Goal: Task Accomplishment & Management: Manage account settings

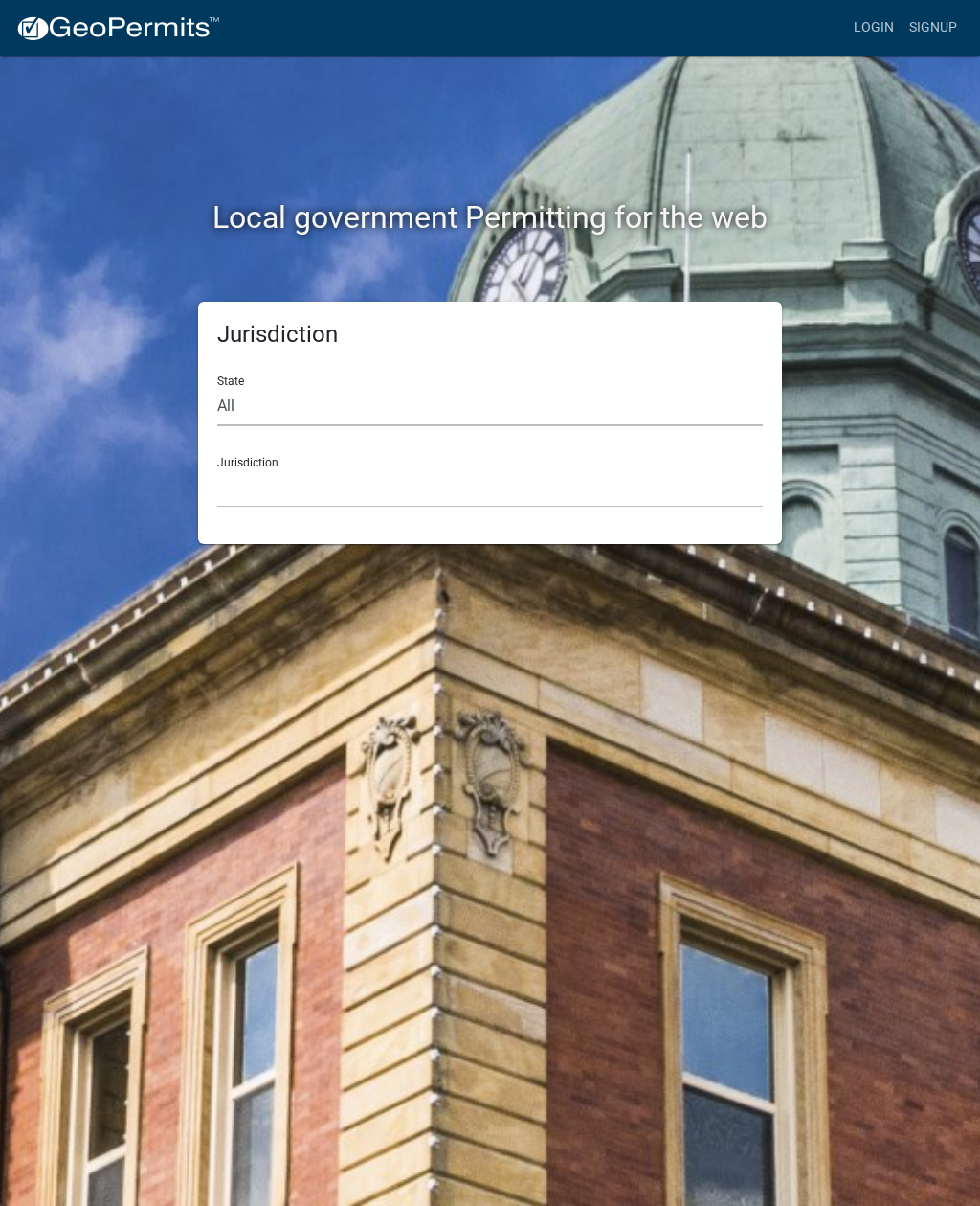
click at [451, 394] on select "All Colorado Georgia Indiana Iowa Kansas Minnesota Ohio South Carolina Wisconsin" at bounding box center [490, 407] width 546 height 40
select select "[US_STATE]"
click at [546, 488] on select "Carroll County, Georgia Cook County, Georgia Crawford County, Georgia Gilmer Co…" at bounding box center [490, 488] width 546 height 40
click at [506, 462] on div "Jurisdiction Carroll County, Georgia Cook County, Georgia Crawford County, Geor…" at bounding box center [490, 474] width 546 height 66
click at [403, 481] on select "Carroll County, Georgia Cook County, Georgia Crawford County, Georgia Gilmer Co…" at bounding box center [490, 488] width 546 height 40
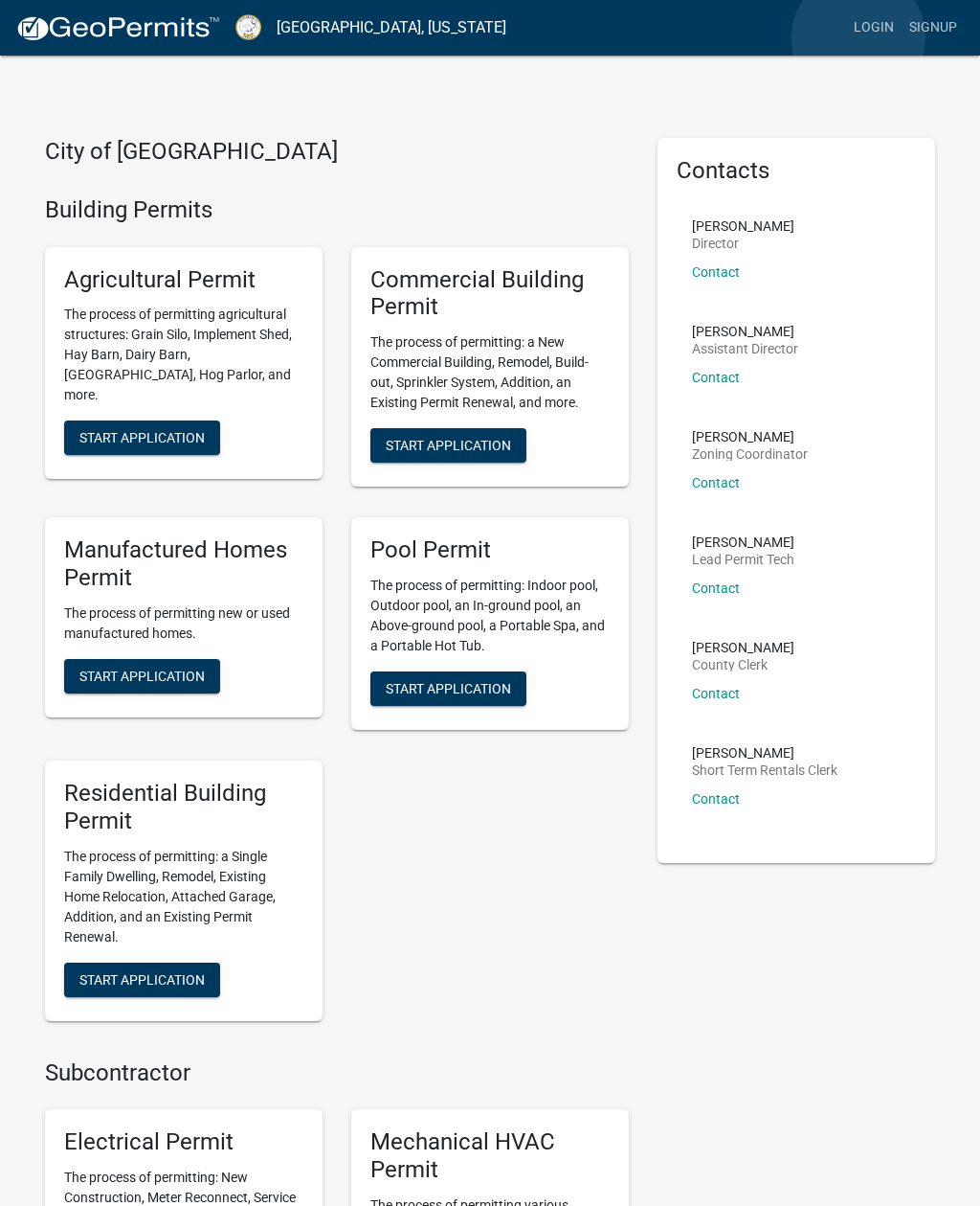
click at [858, 39] on link "Login" at bounding box center [874, 28] width 55 height 37
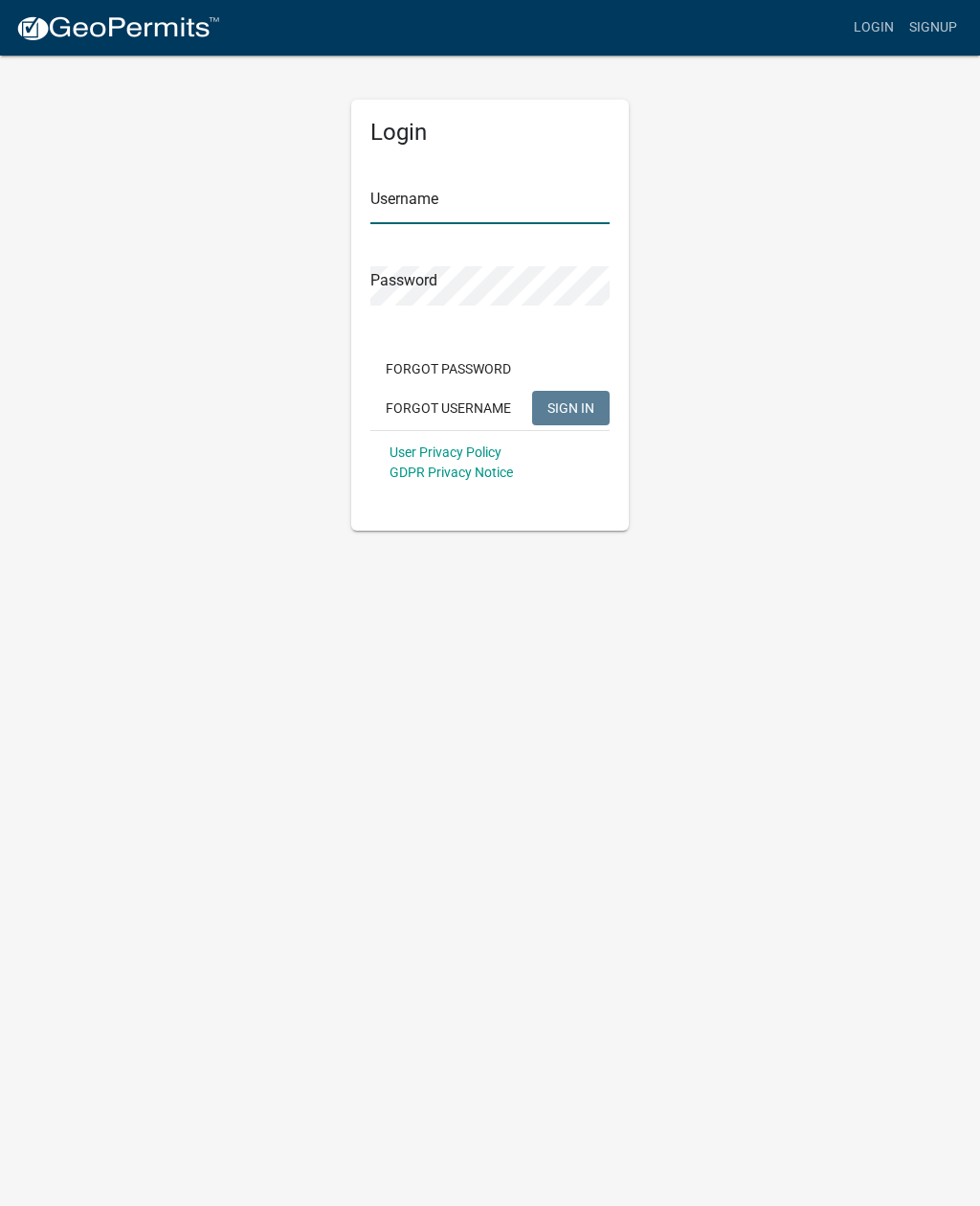
click at [525, 191] on input "Username" at bounding box center [490, 205] width 239 height 40
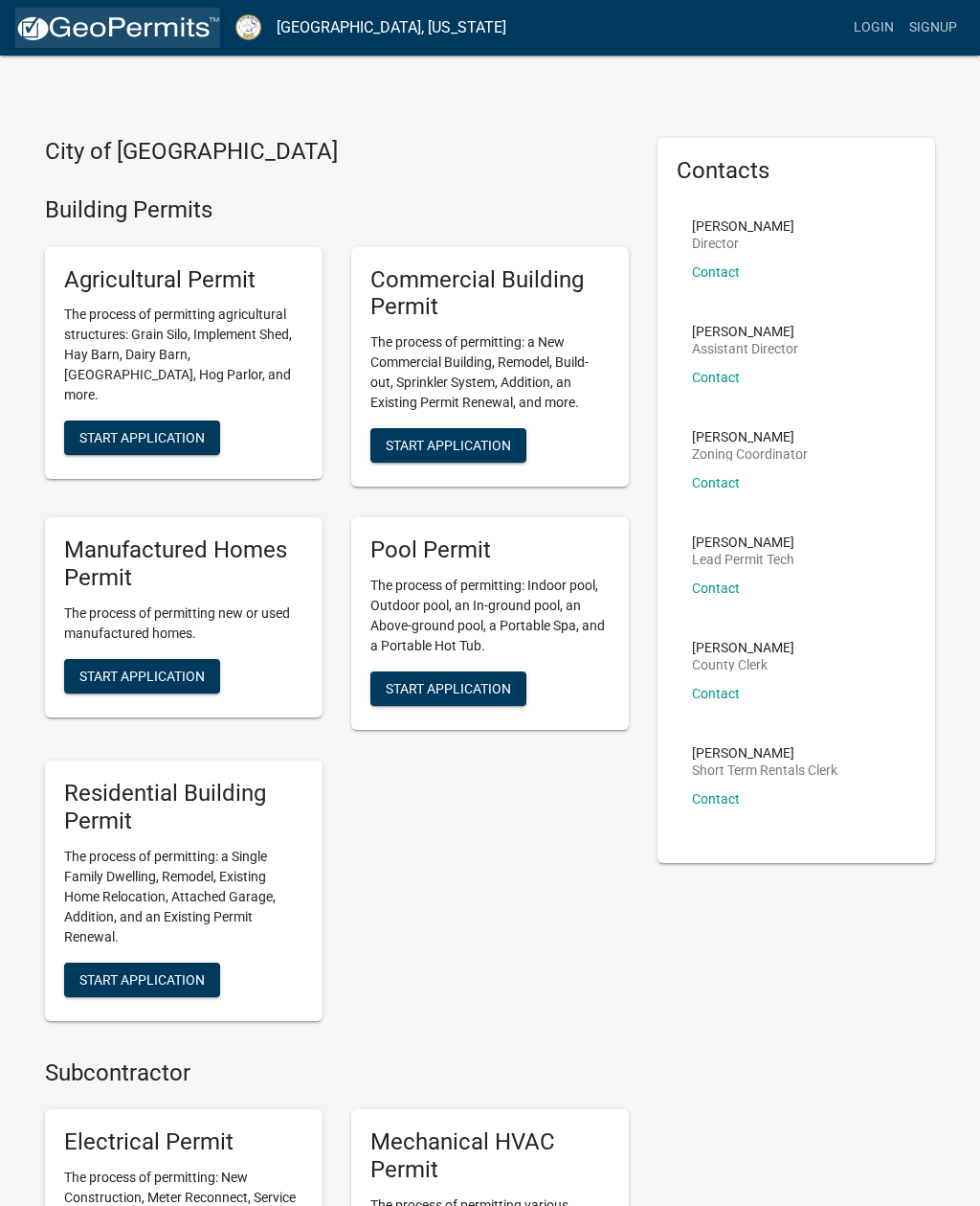
click at [105, 41] on img at bounding box center [117, 29] width 205 height 29
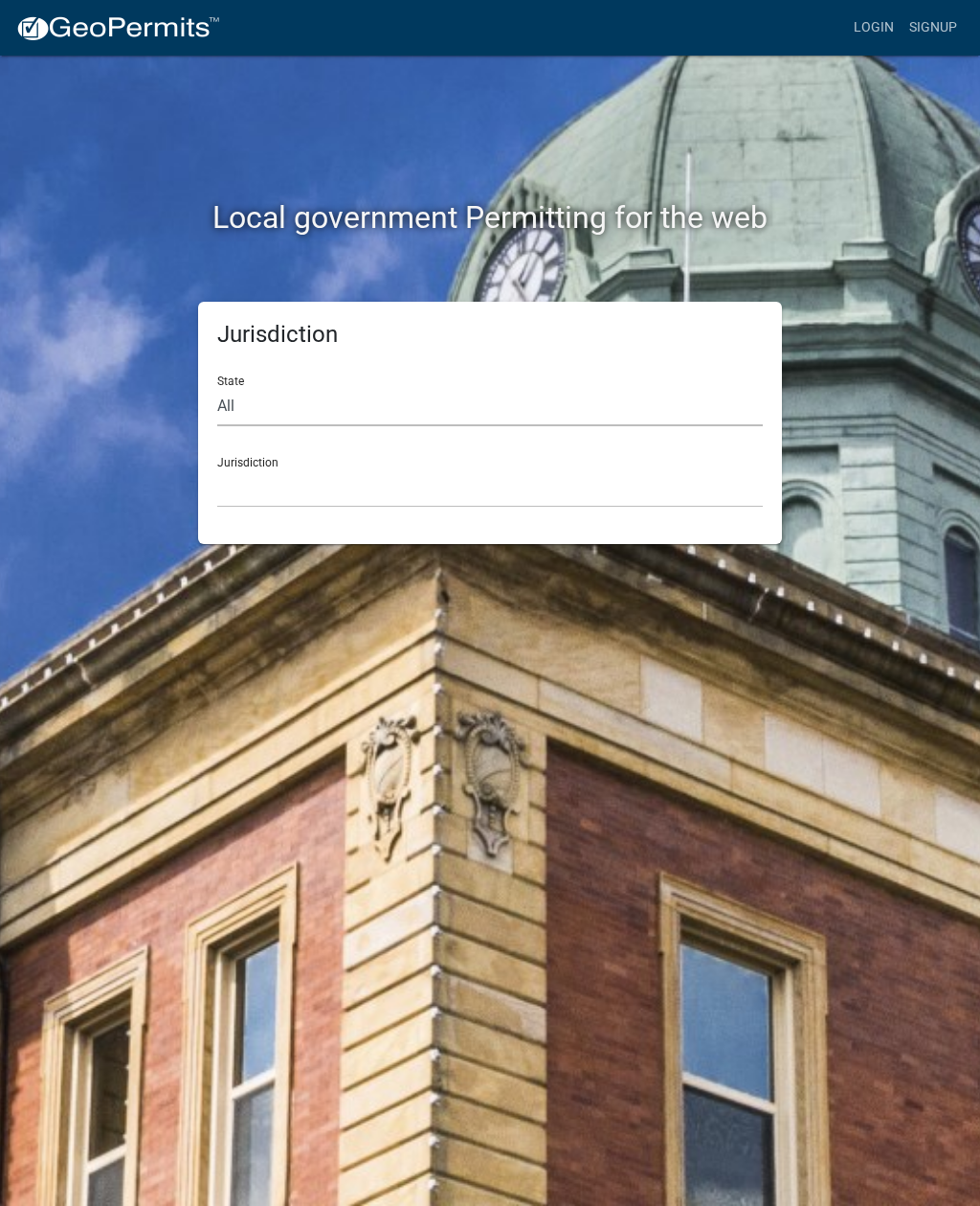
click at [239, 398] on select "All Colorado Georgia Indiana Iowa Kansas Minnesota Ohio South Carolina Wisconsin" at bounding box center [490, 407] width 546 height 40
select select "[US_STATE]"
click at [239, 487] on select "Carroll County, Georgia Cook County, Georgia Crawford County, Georgia Gilmer Co…" at bounding box center [490, 488] width 546 height 40
click at [268, 485] on select "Carroll County, Georgia Cook County, Georgia Crawford County, Georgia Gilmer Co…" at bounding box center [490, 488] width 546 height 40
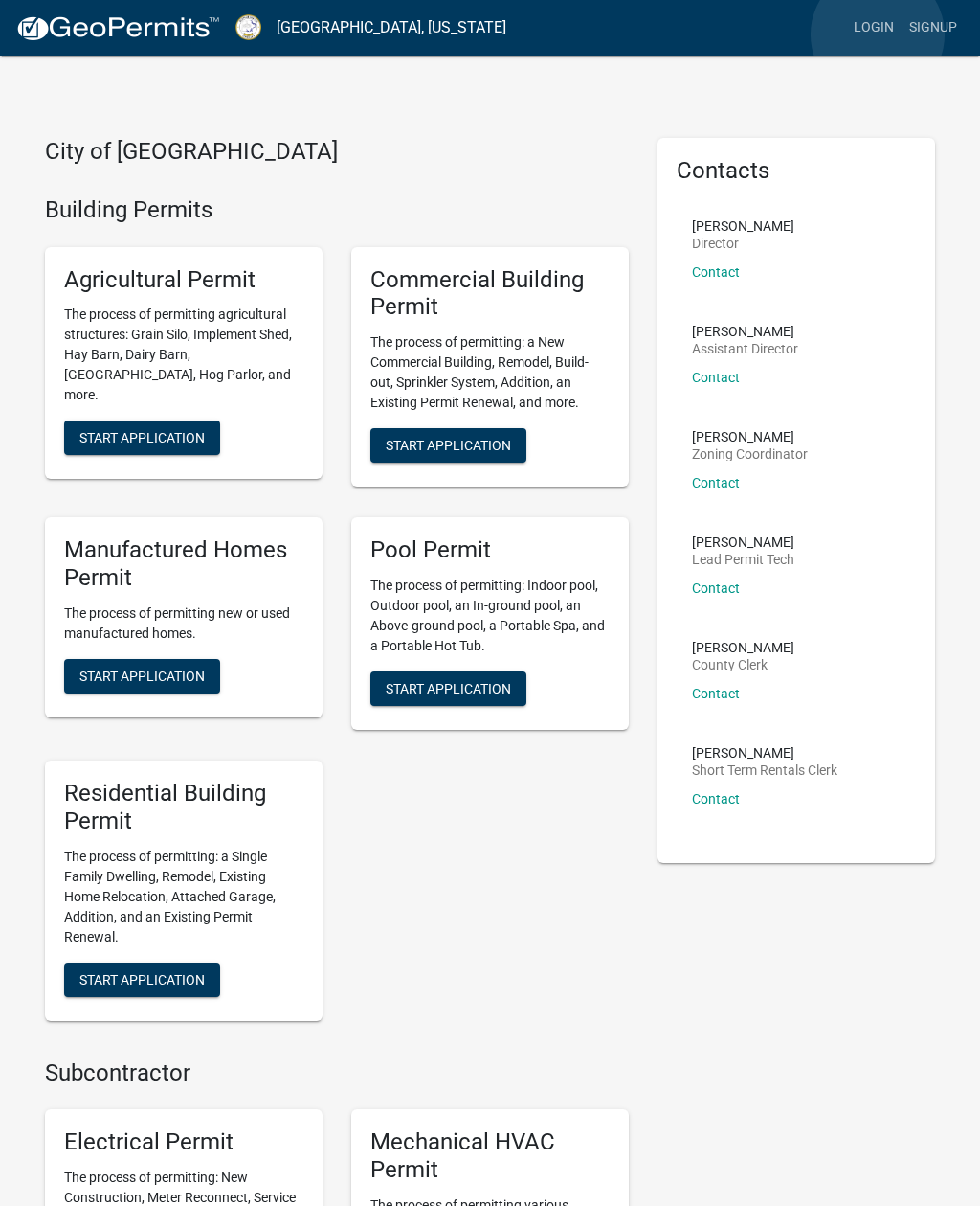
click at [879, 36] on link "Login" at bounding box center [874, 28] width 55 height 37
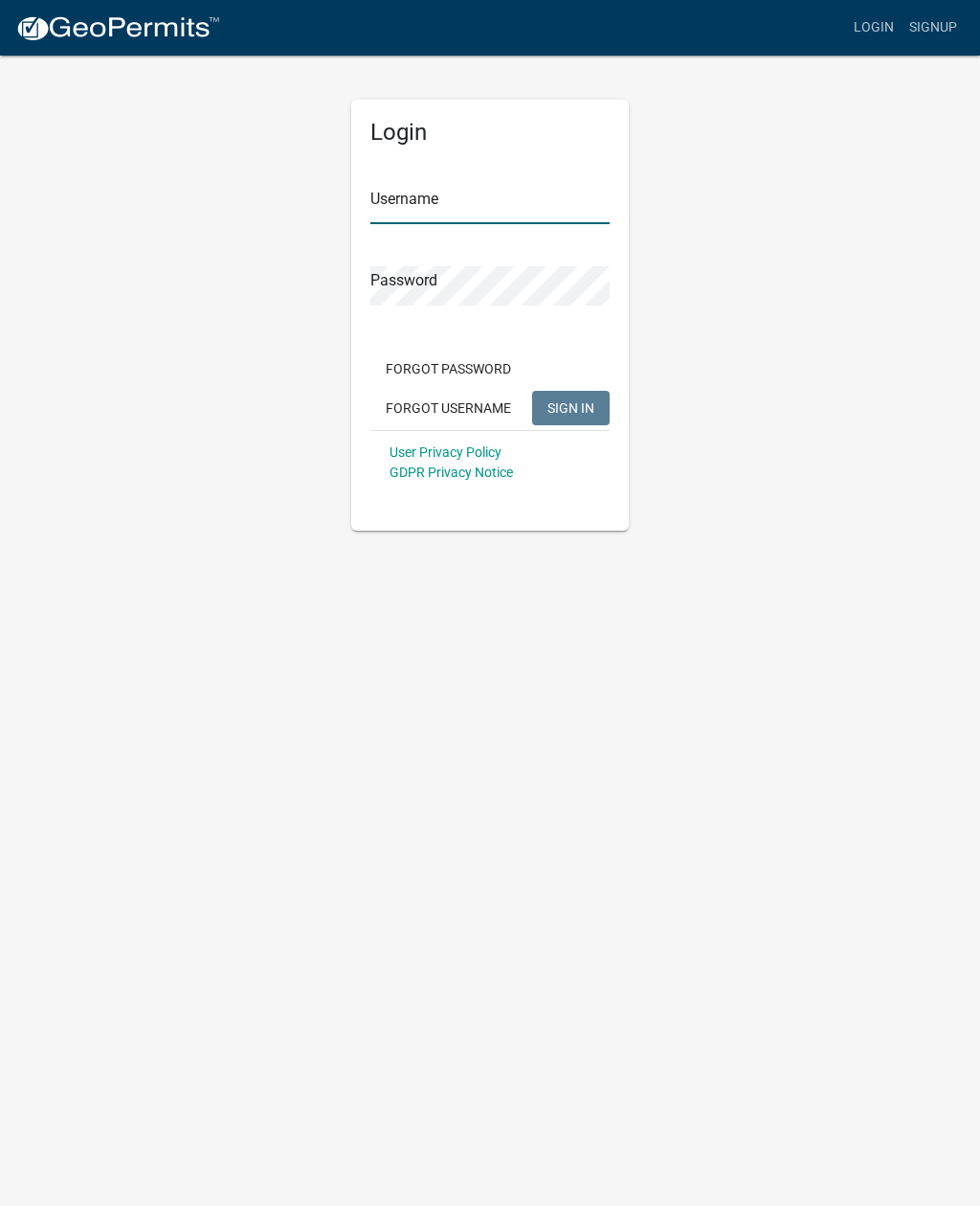
click at [535, 211] on input "Username" at bounding box center [490, 205] width 239 height 40
click at [538, 200] on input "Username" at bounding box center [490, 205] width 239 height 40
type input "Jstokes"
click at [105, 41] on img at bounding box center [117, 29] width 205 height 29
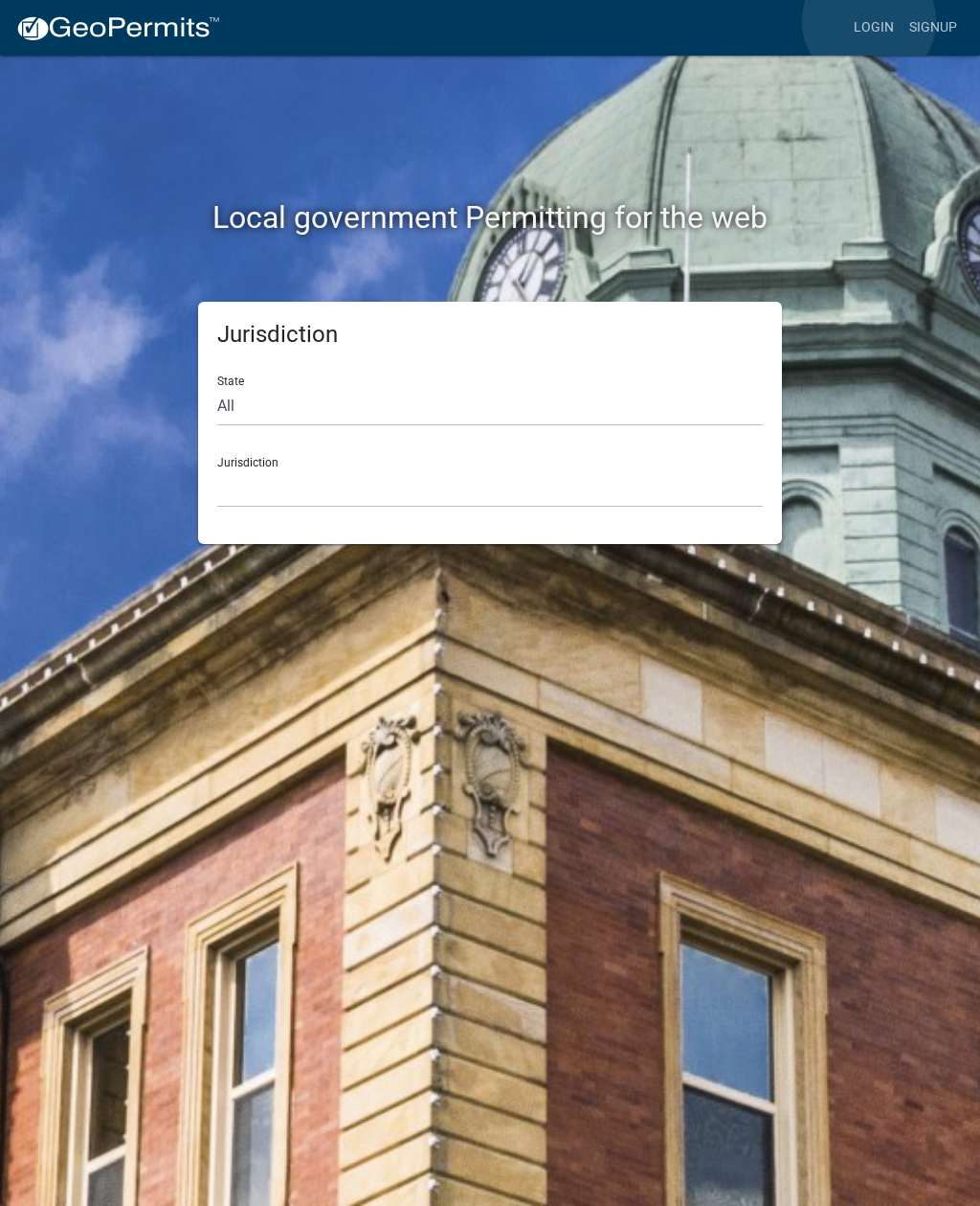
click at [870, 22] on link "Login" at bounding box center [874, 28] width 55 height 37
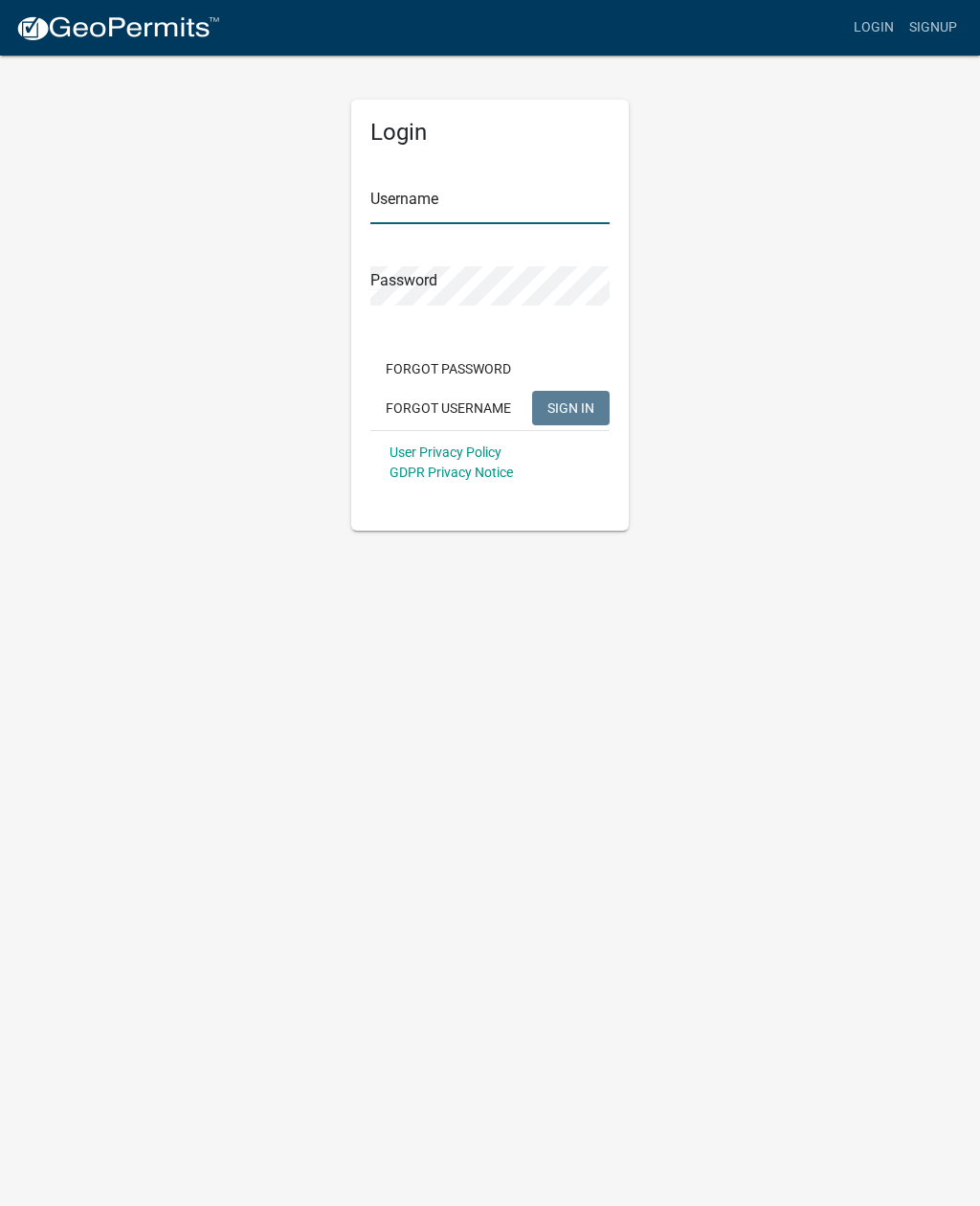
click at [371, 202] on input "Username" at bounding box center [490, 205] width 239 height 40
type input "w"
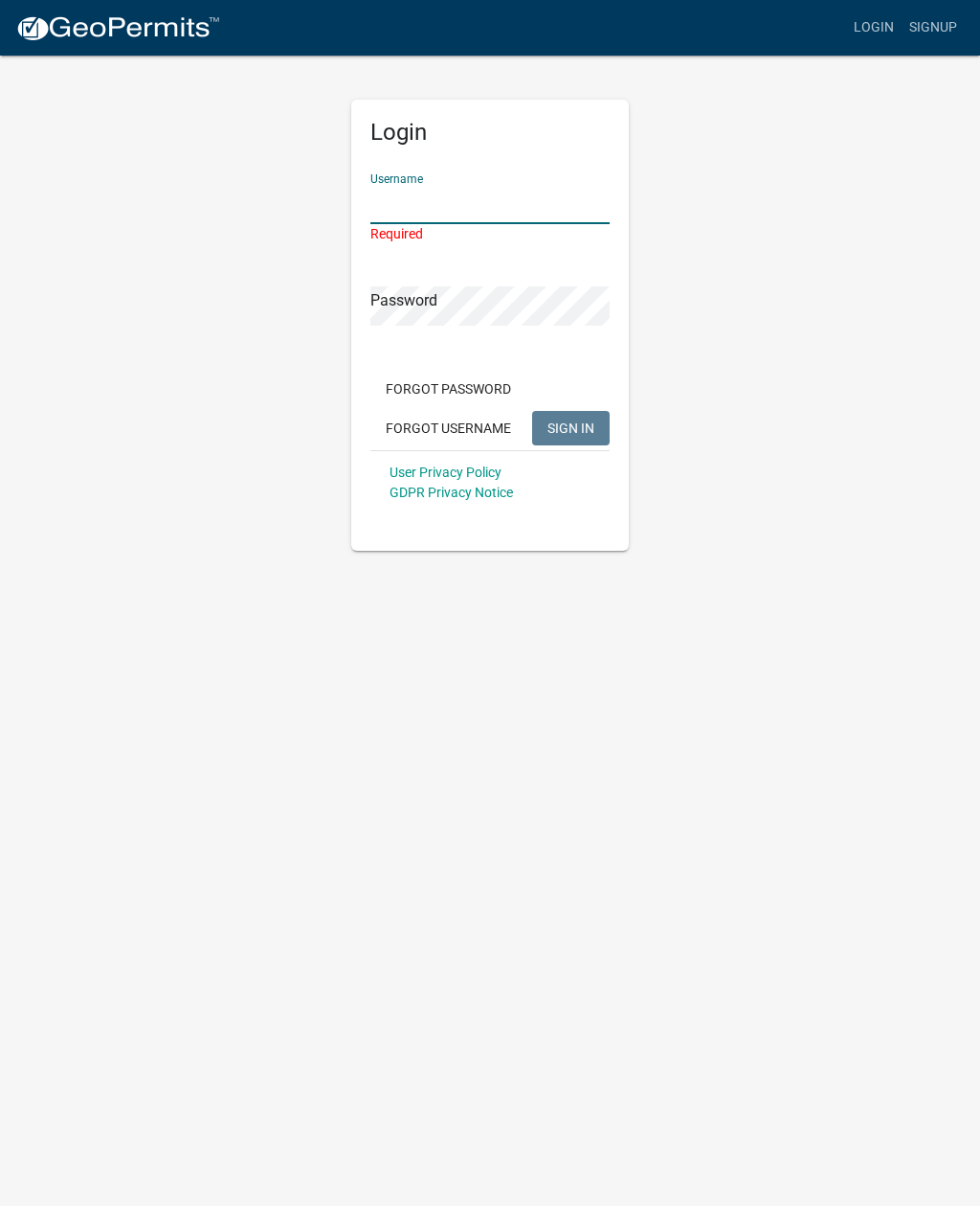
type input "Q"
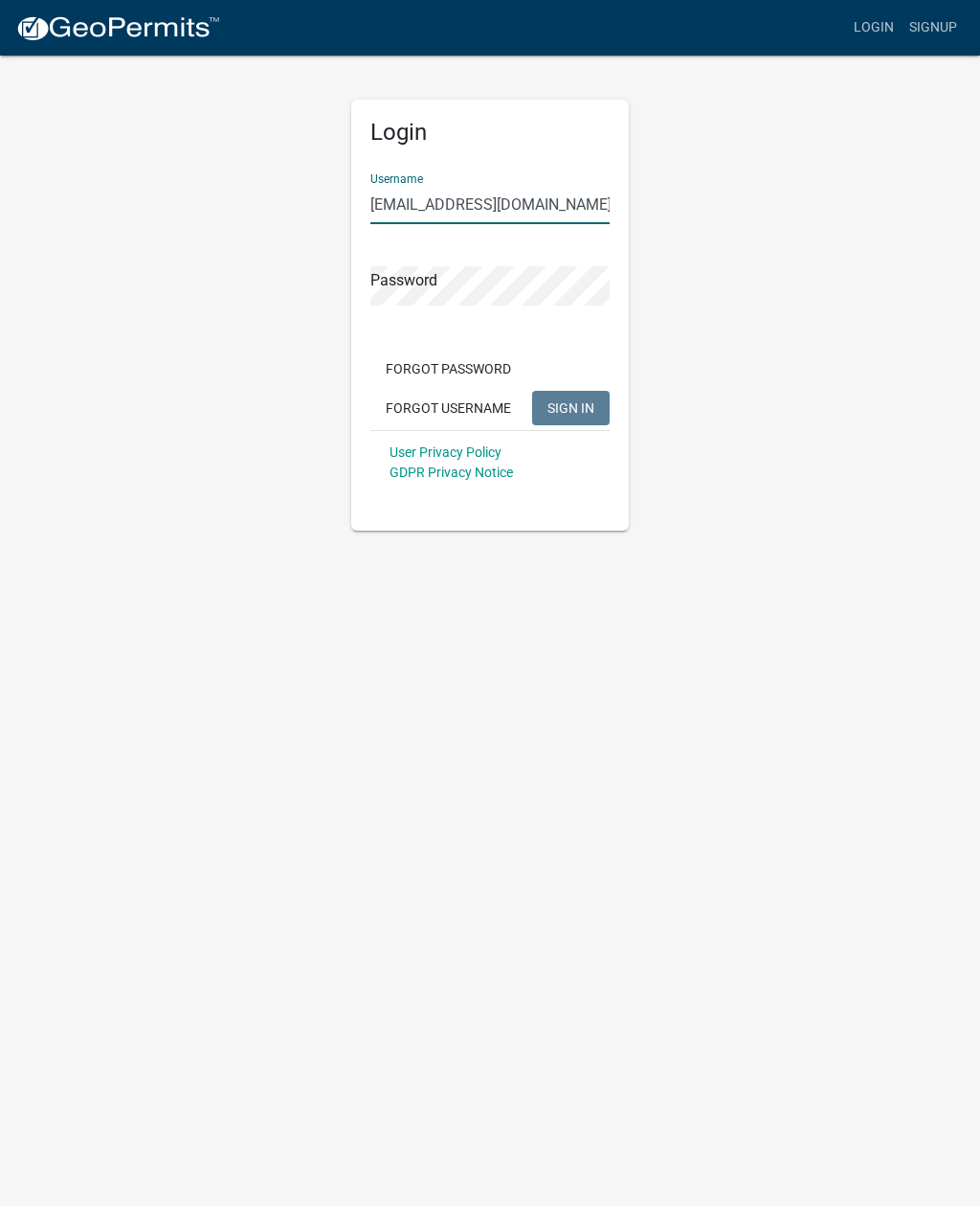
type input "[EMAIL_ADDRESS][DOMAIN_NAME]"
click at [589, 401] on span "SIGN IN" at bounding box center [571, 407] width 46 height 15
click at [844, 714] on body "Internet Explorer does NOT work with GeoPermits. Get a new browser for more sec…" at bounding box center [490, 603] width 980 height 1206
click at [587, 417] on button "SIGN IN" at bounding box center [571, 408] width 77 height 35
click at [586, 415] on span "SIGN IN" at bounding box center [571, 407] width 46 height 15
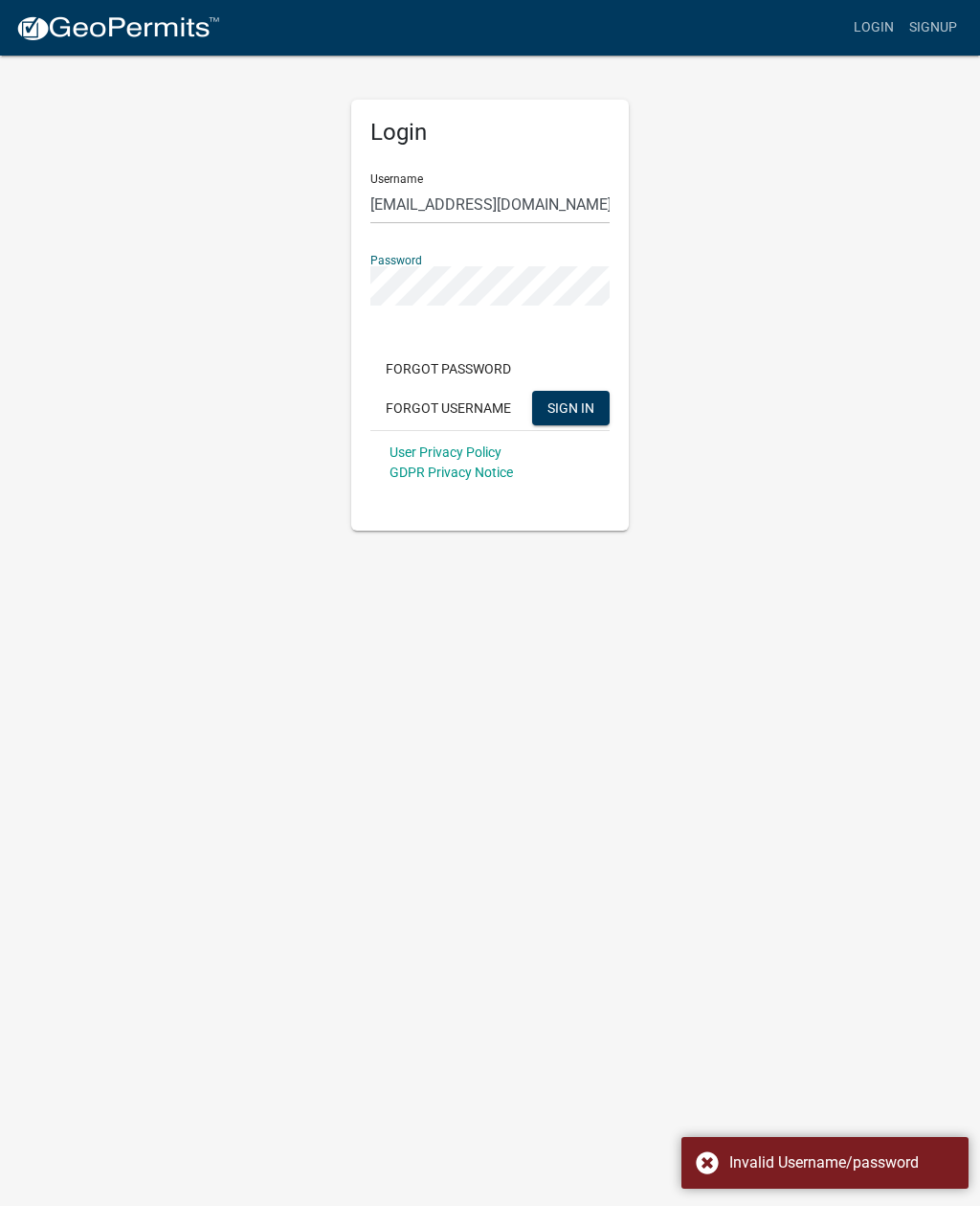
click at [587, 400] on span "SIGN IN" at bounding box center [571, 407] width 46 height 15
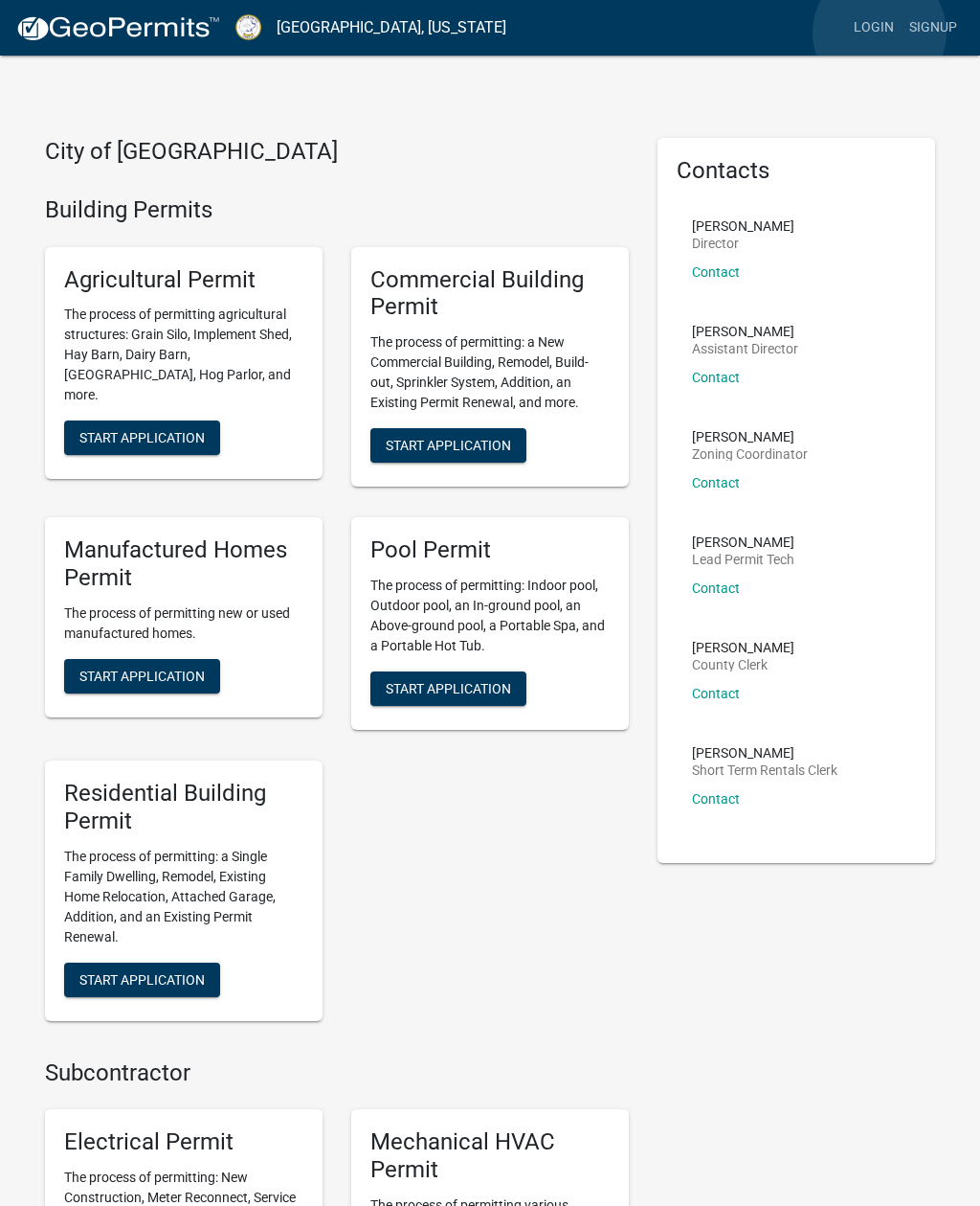
click at [879, 34] on link "Login" at bounding box center [874, 28] width 55 height 37
click at [869, 26] on link "Login" at bounding box center [874, 28] width 55 height 37
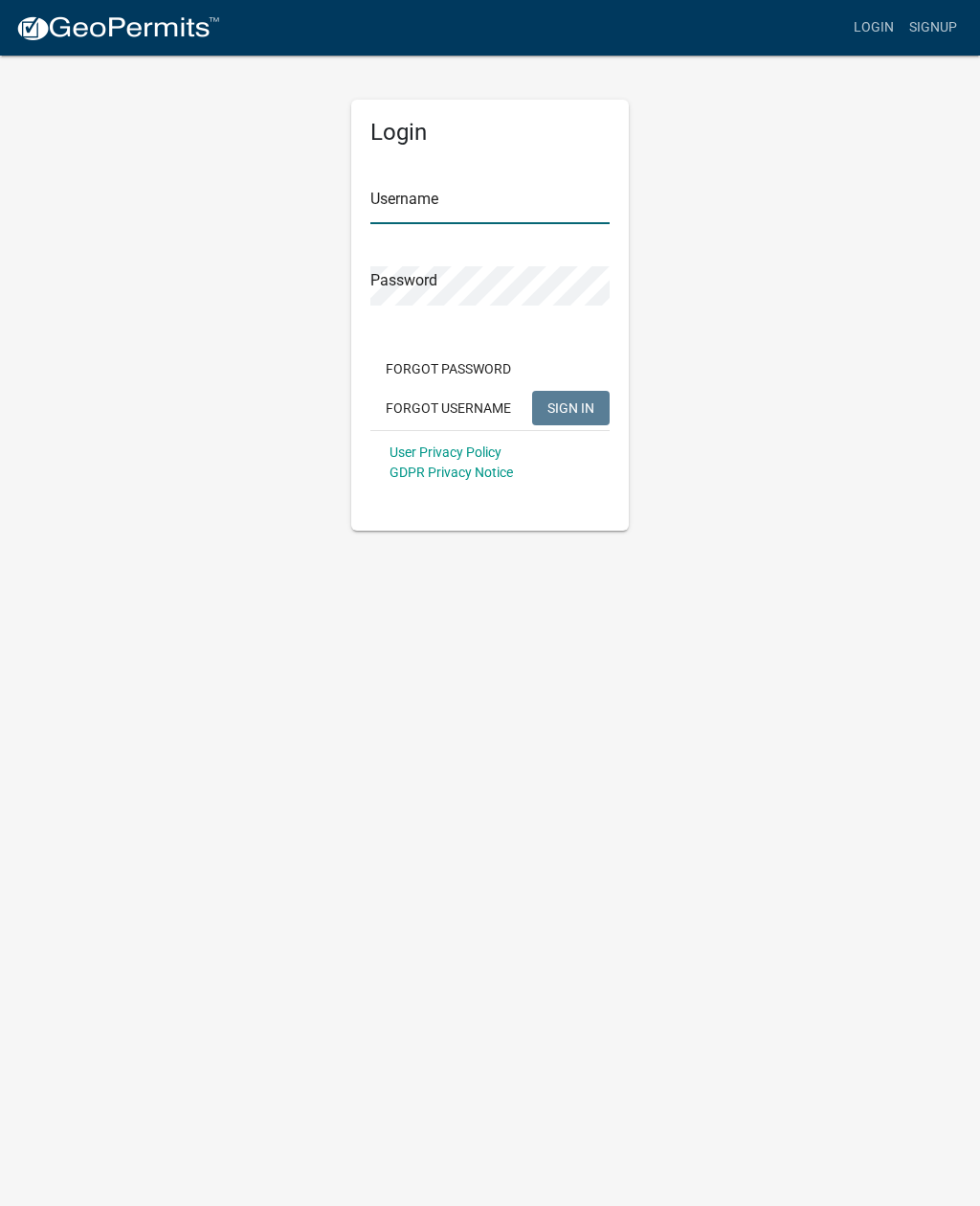
click at [524, 186] on input "Username" at bounding box center [490, 205] width 239 height 40
type input "jstokes"
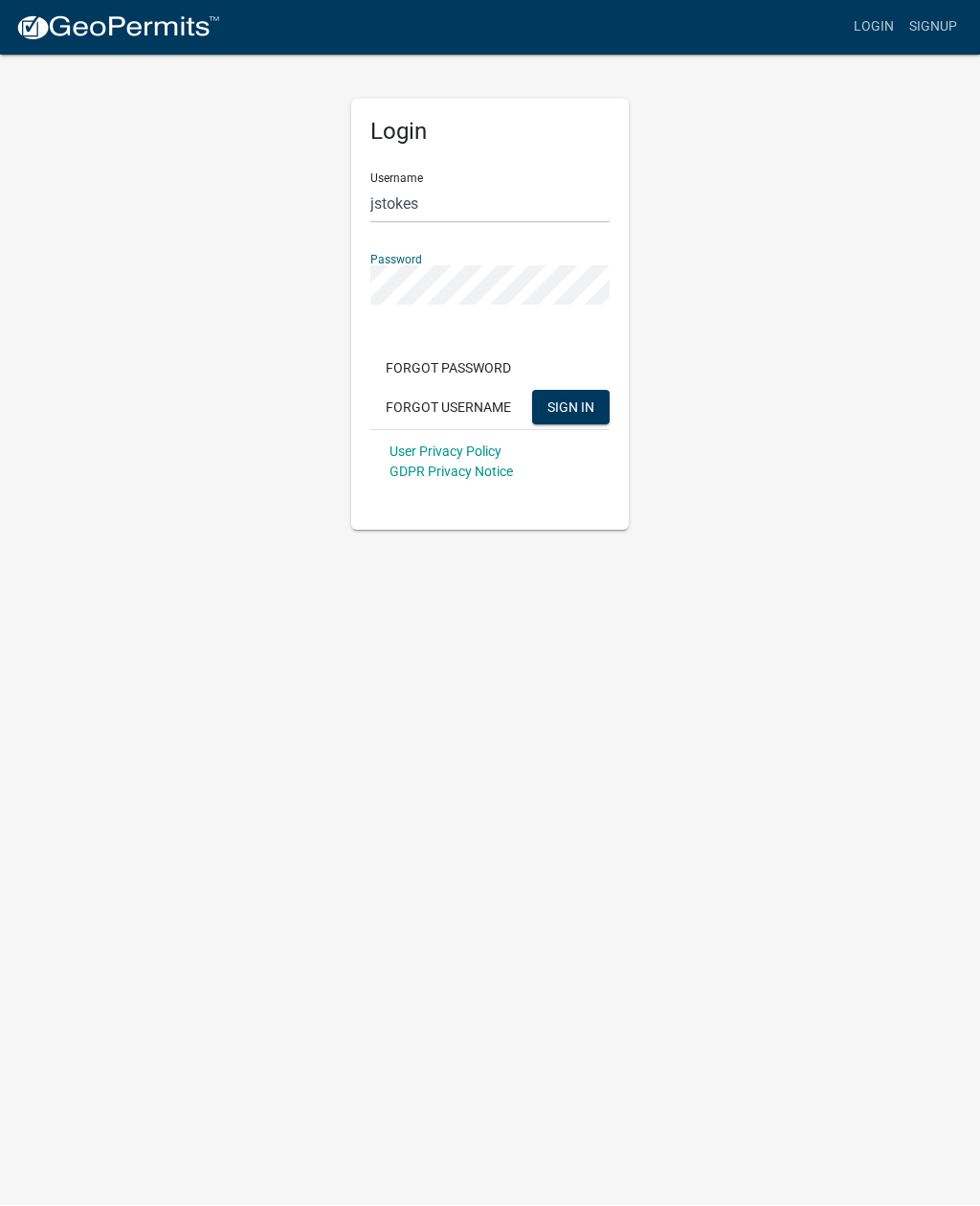
click at [583, 409] on span "SIGN IN" at bounding box center [571, 407] width 46 height 15
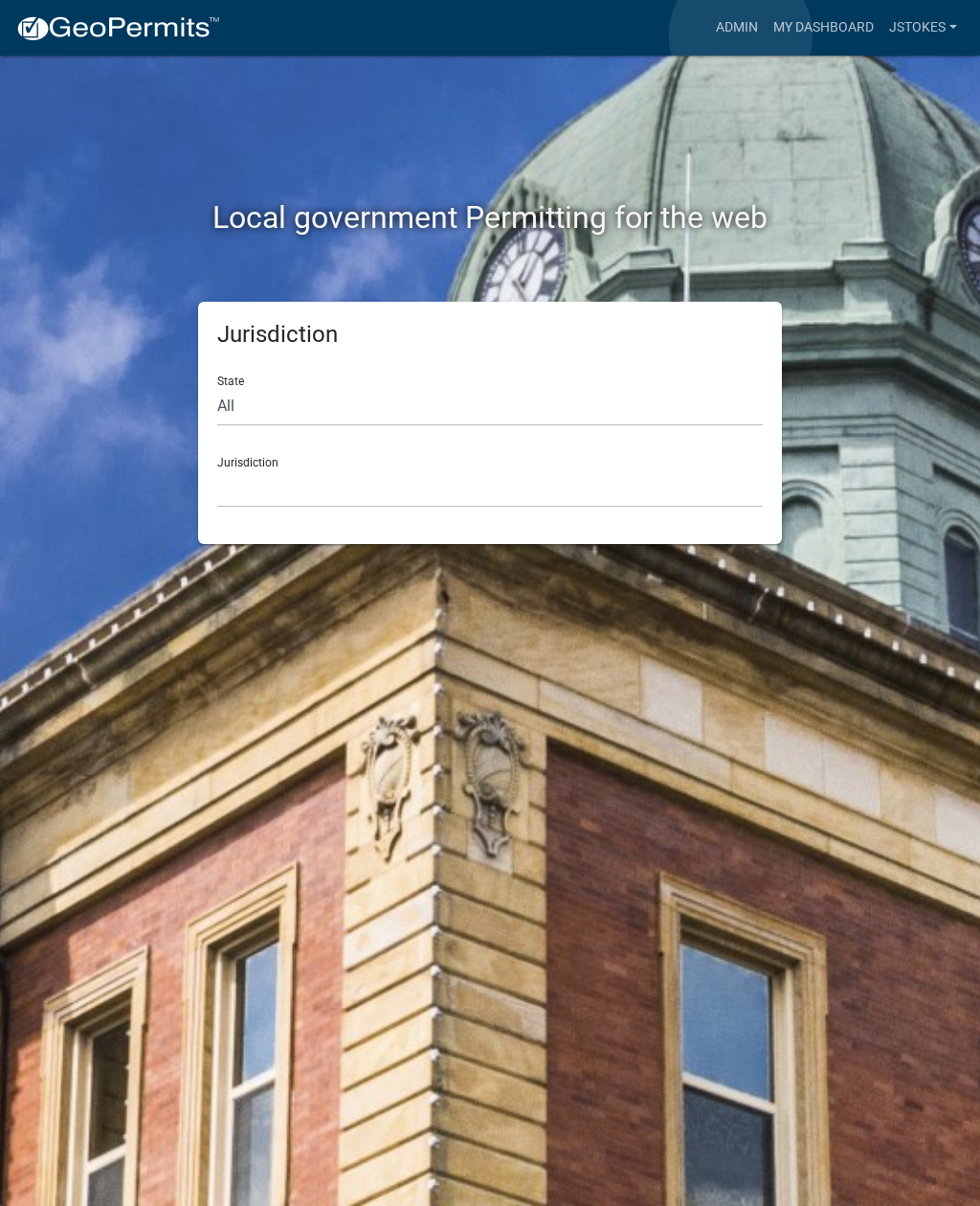
click at [741, 36] on link "Admin" at bounding box center [737, 28] width 57 height 37
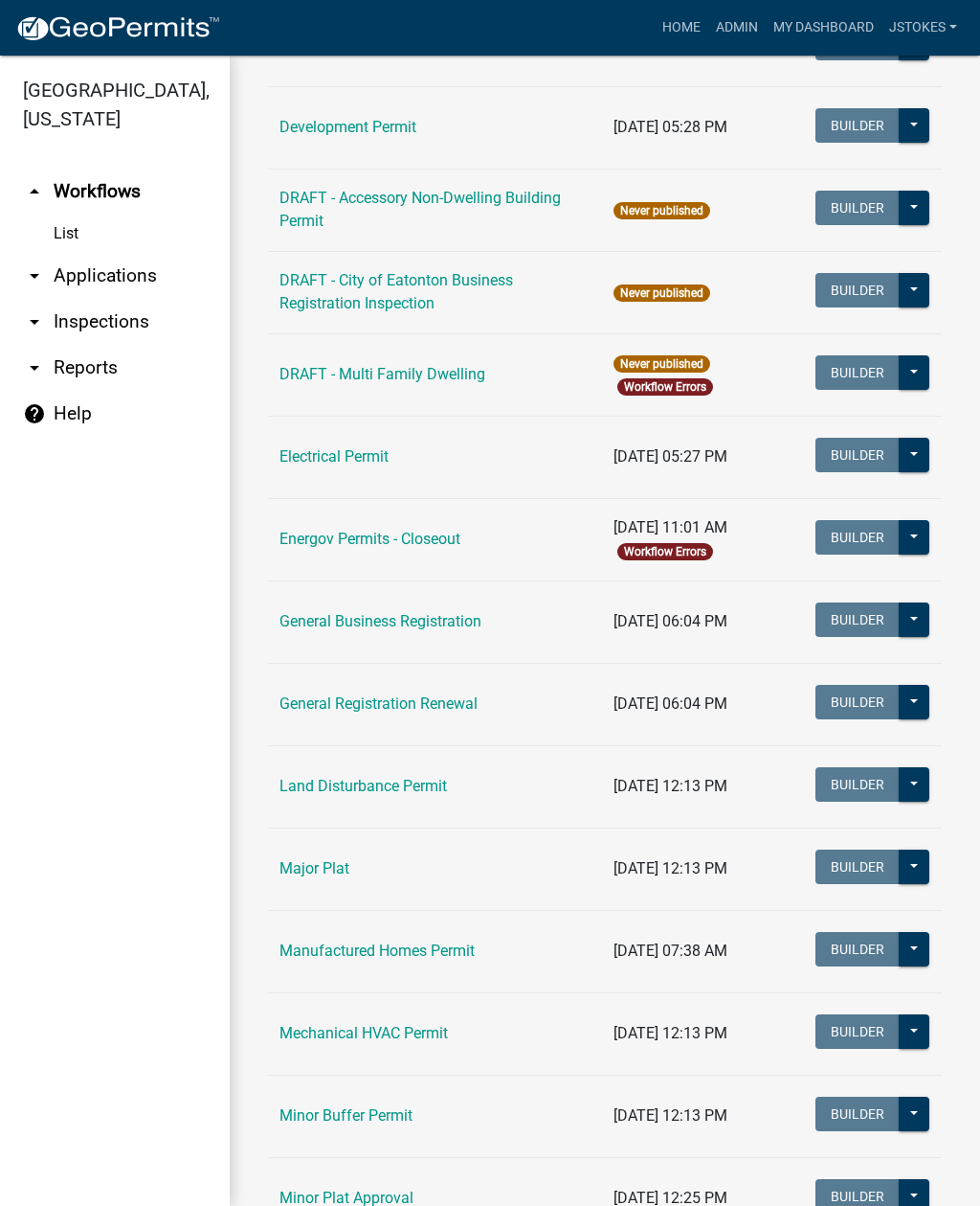
scroll to position [824, 0]
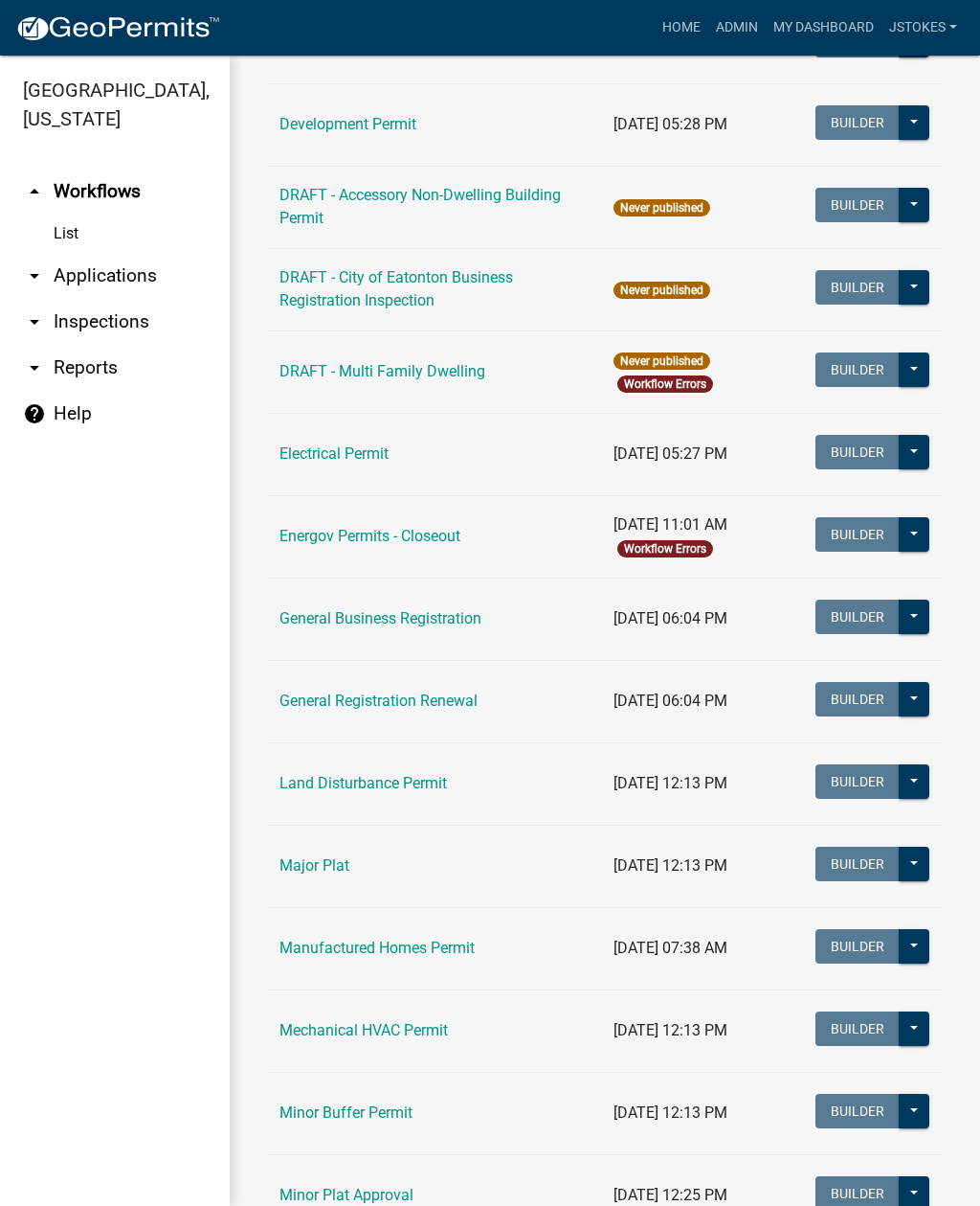
click at [459, 797] on td "Land Disturbance Permit" at bounding box center [435, 783] width 334 height 82
click at [413, 782] on link "Land Disturbance Permit" at bounding box center [363, 783] width 167 height 18
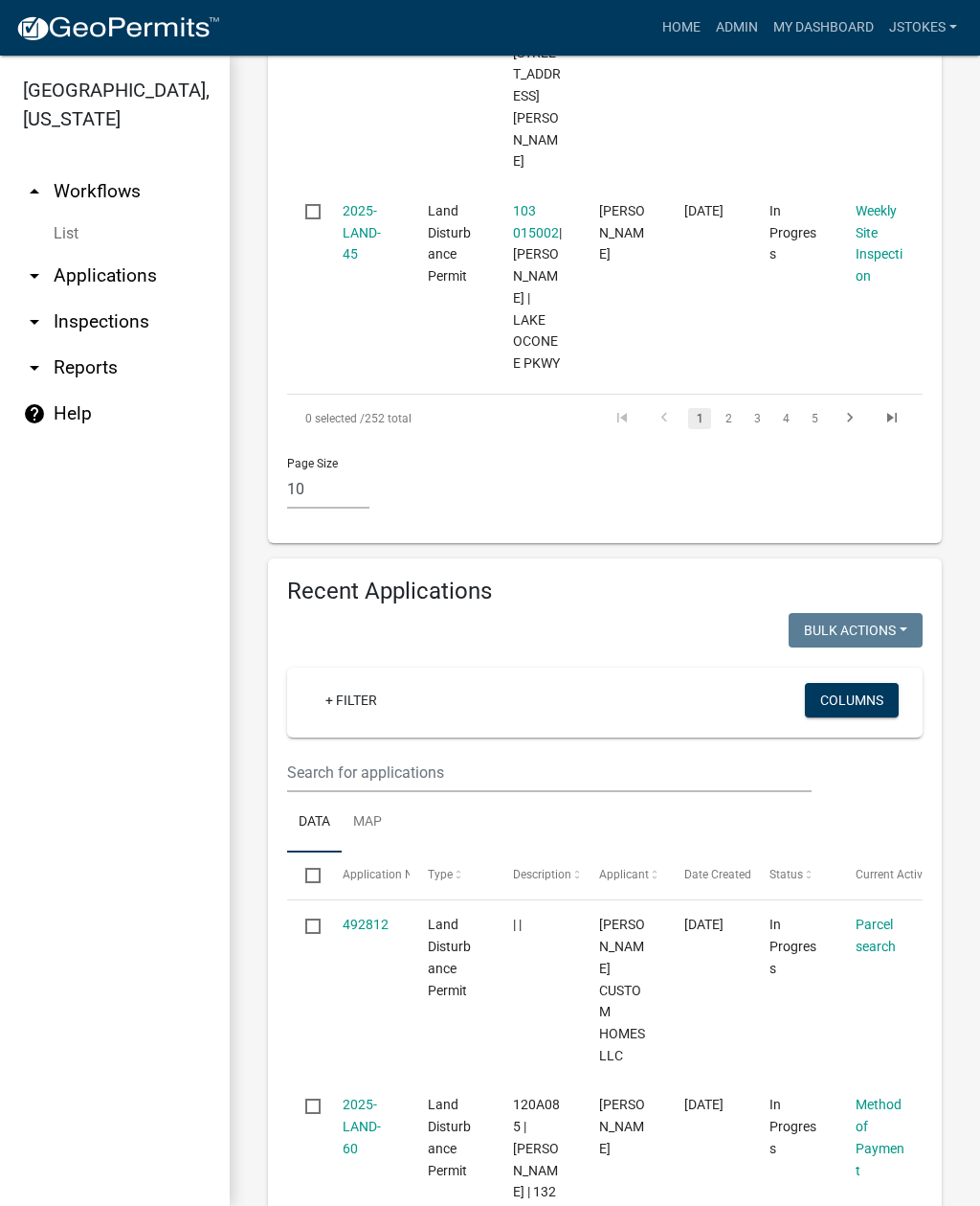
scroll to position [2710, 0]
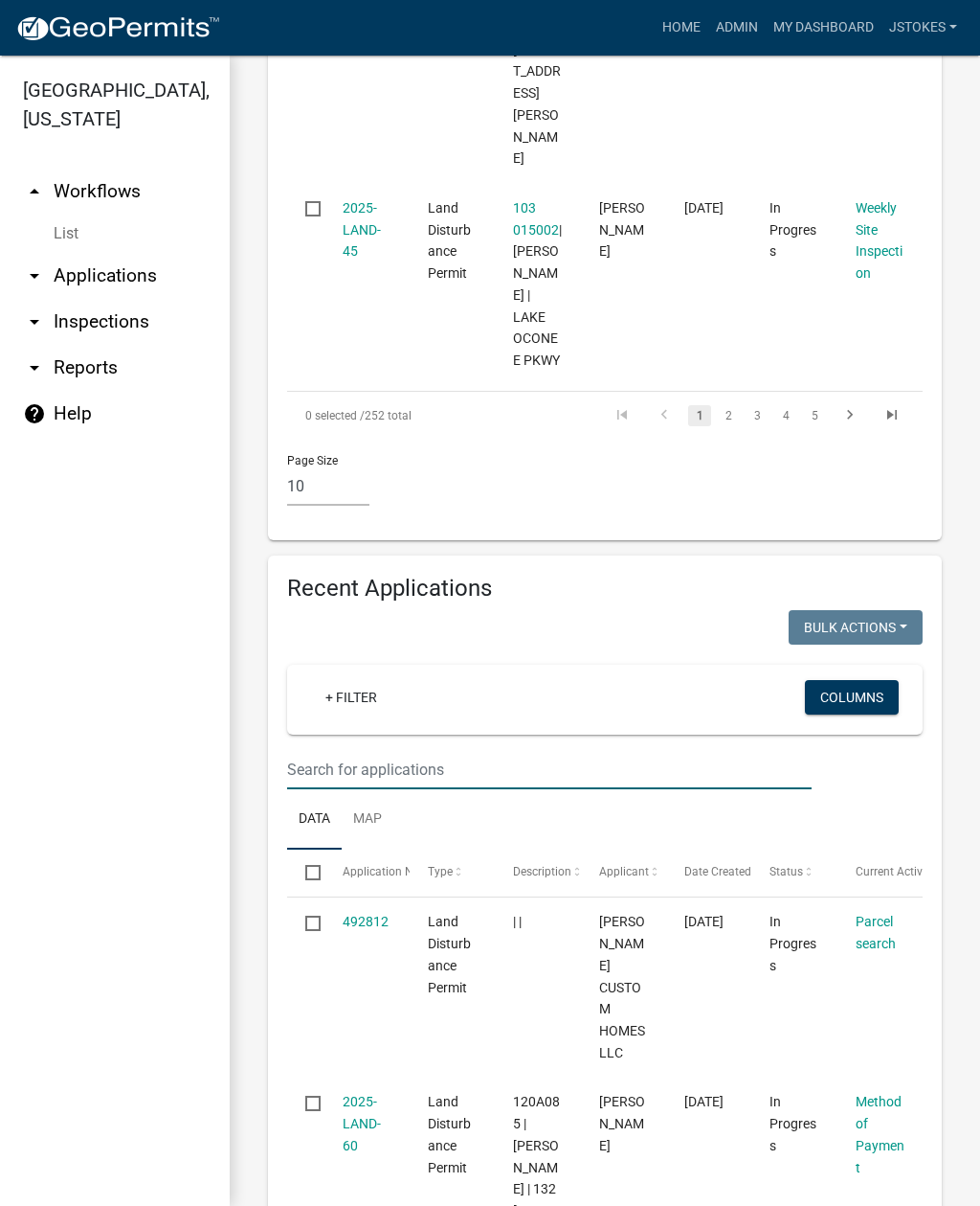
click at [494, 750] on input "text" at bounding box center [549, 770] width 524 height 40
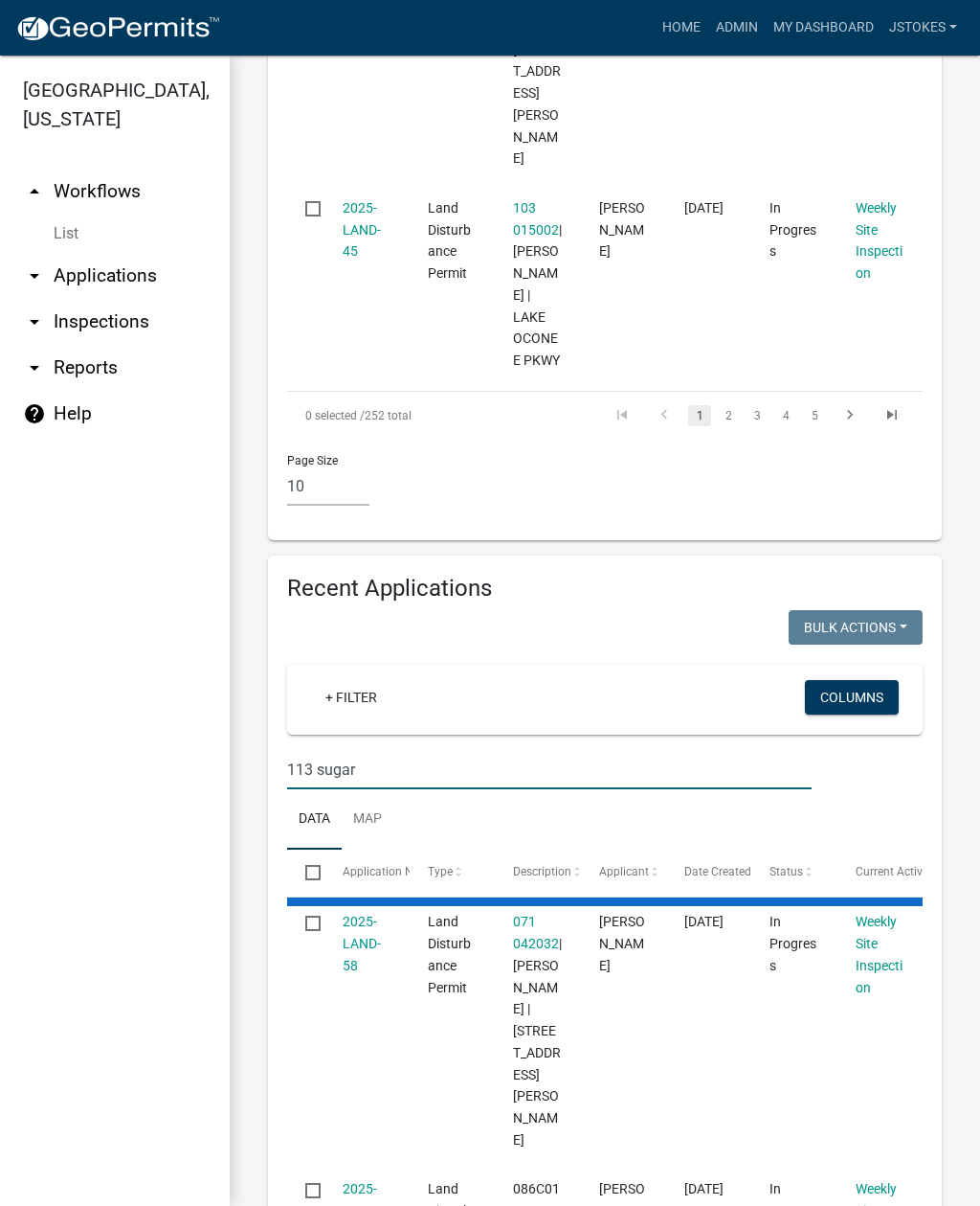
scroll to position [2604, 0]
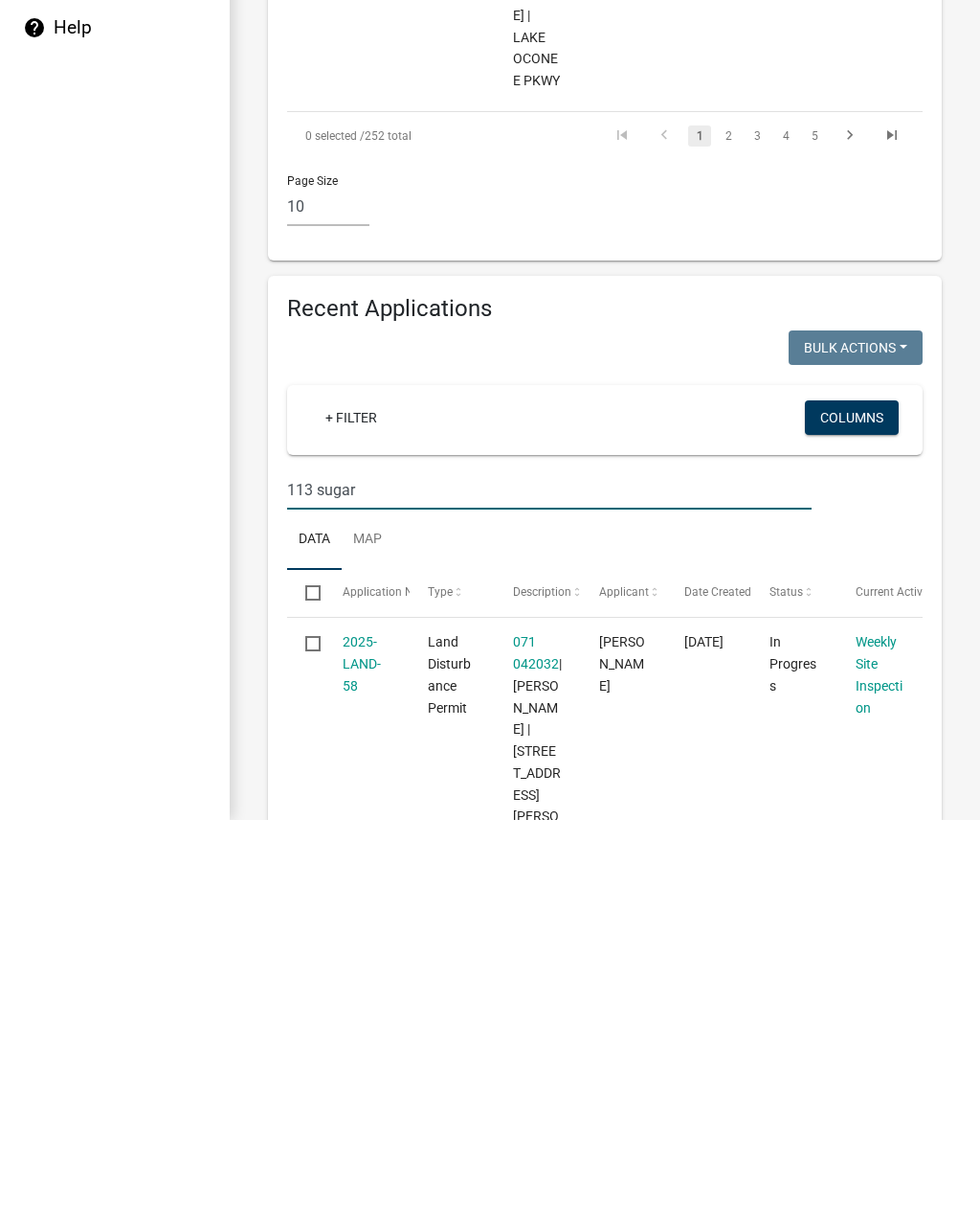
type input "113 sugar"
click at [358, 1020] on link "2025-LAND-58" at bounding box center [362, 1050] width 39 height 59
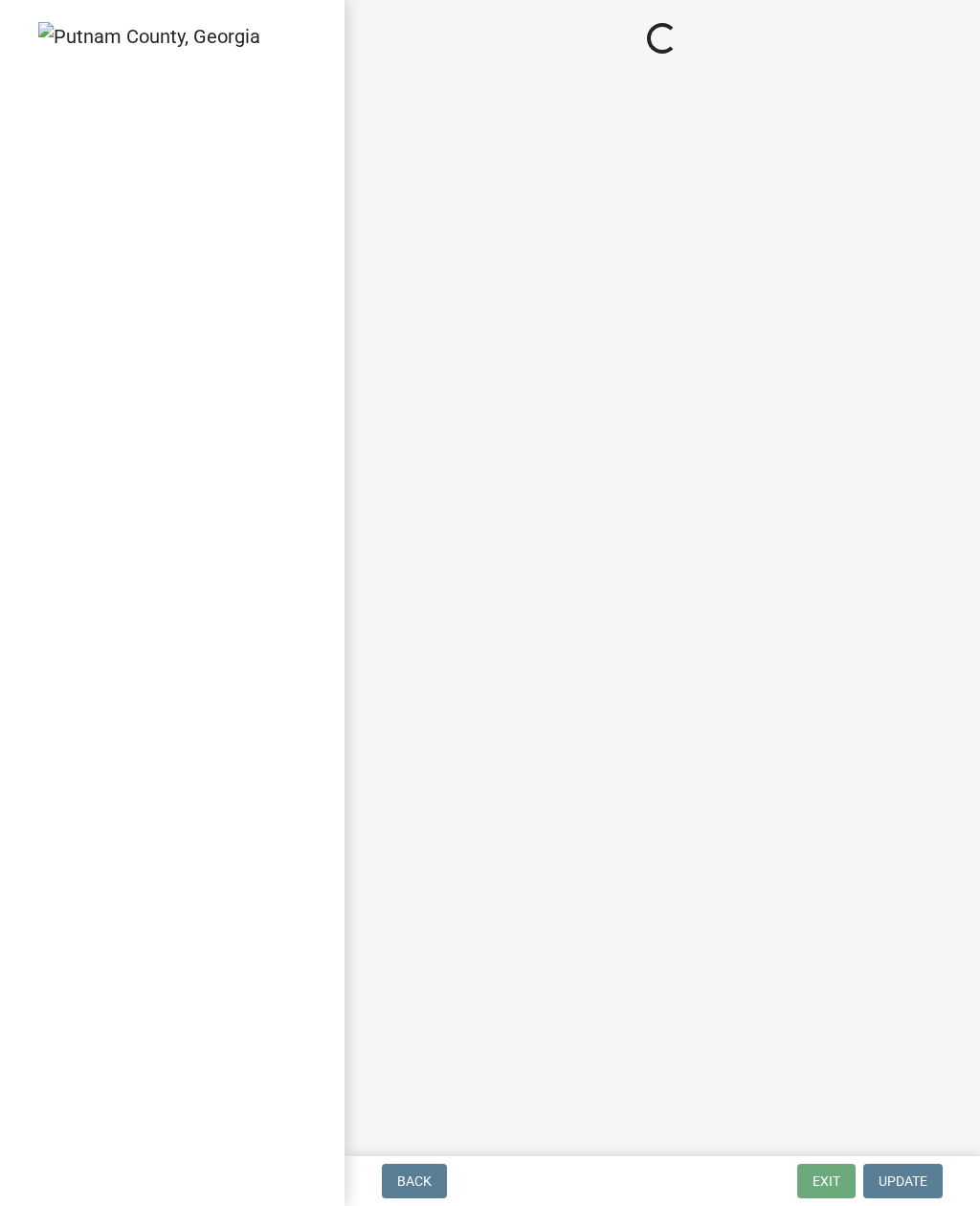
select select "af3c6edf-34d7-49be-824e-99d5d0a3954f"
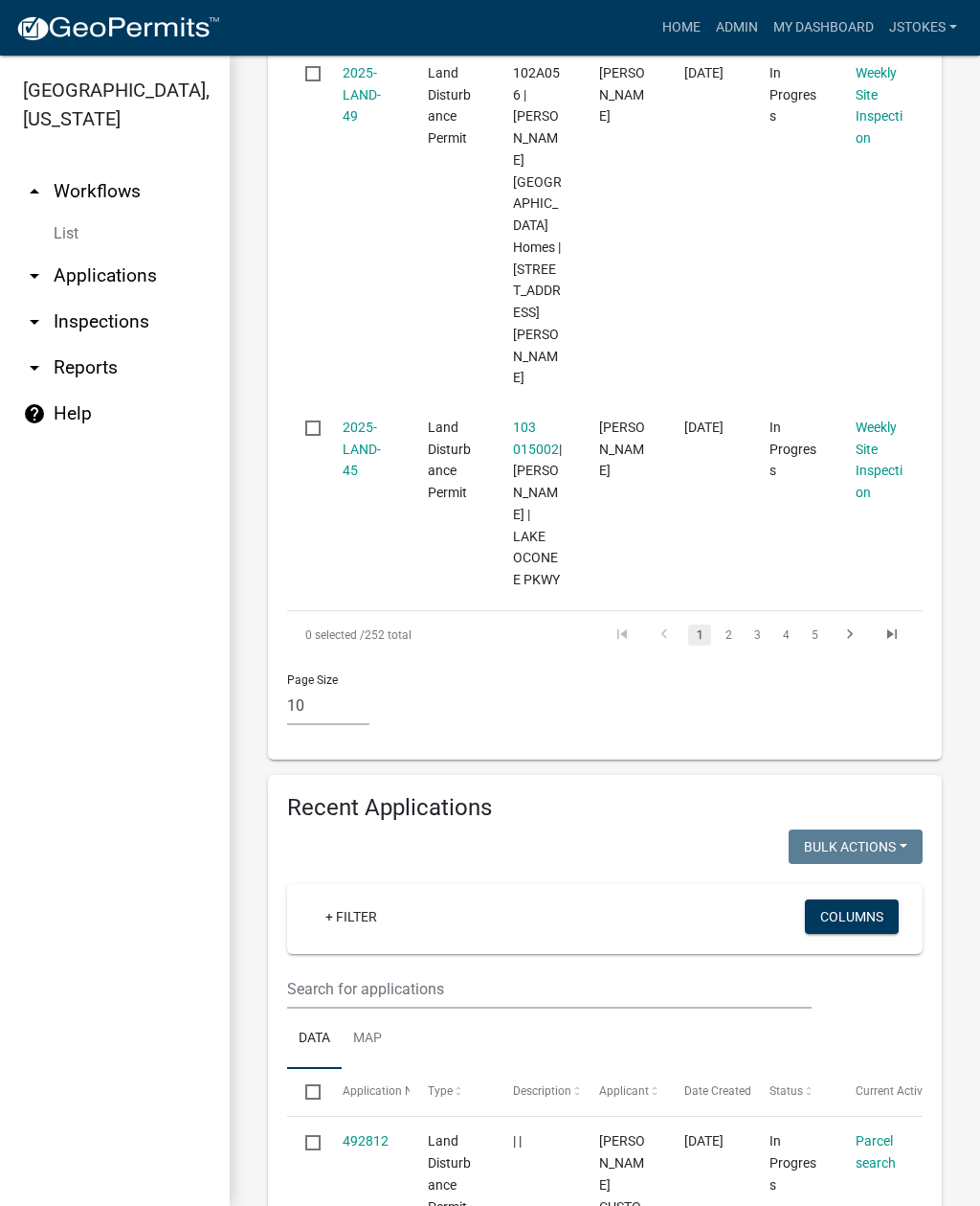
scroll to position [2504, 0]
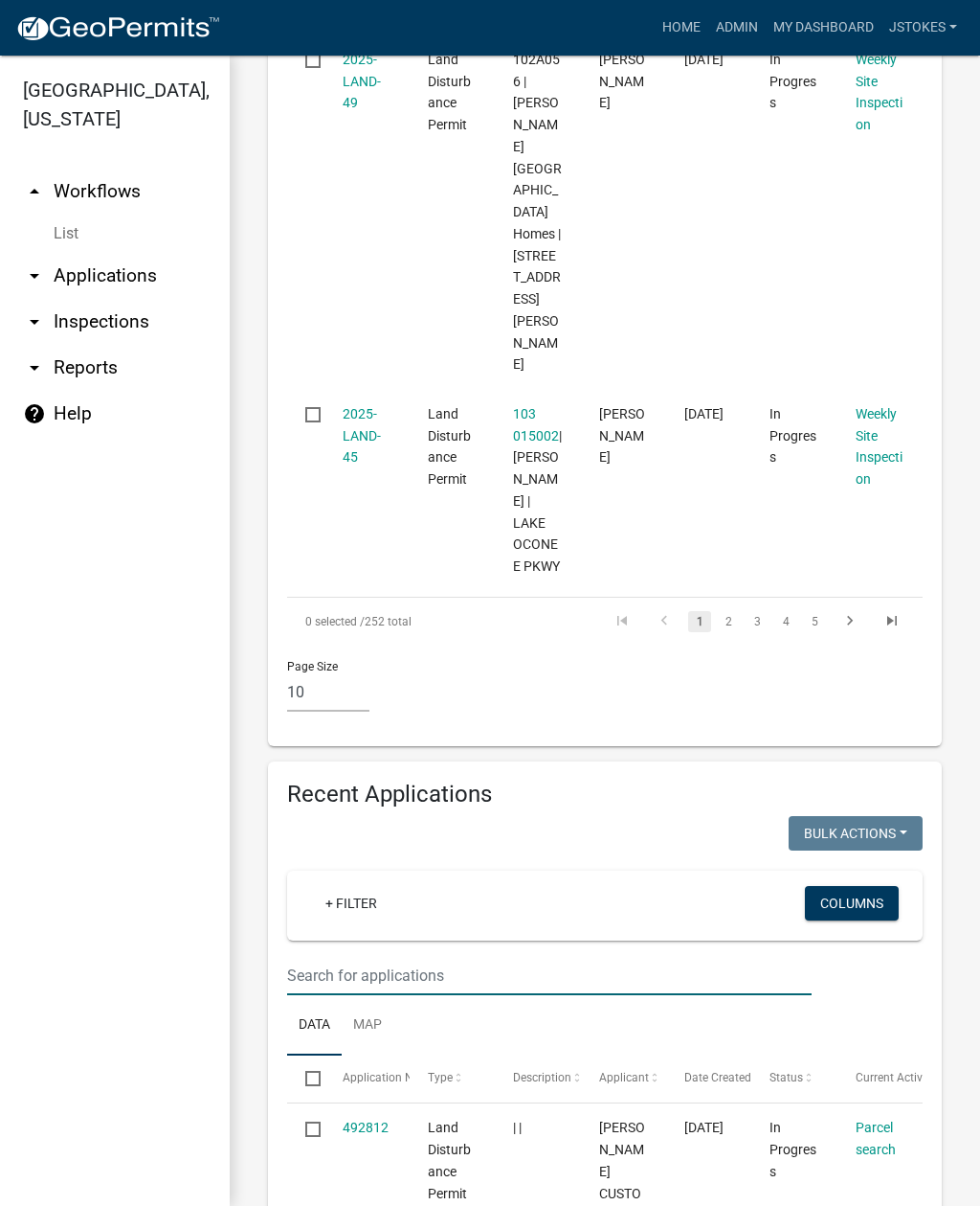
click at [798, 956] on input "text" at bounding box center [549, 975] width 524 height 40
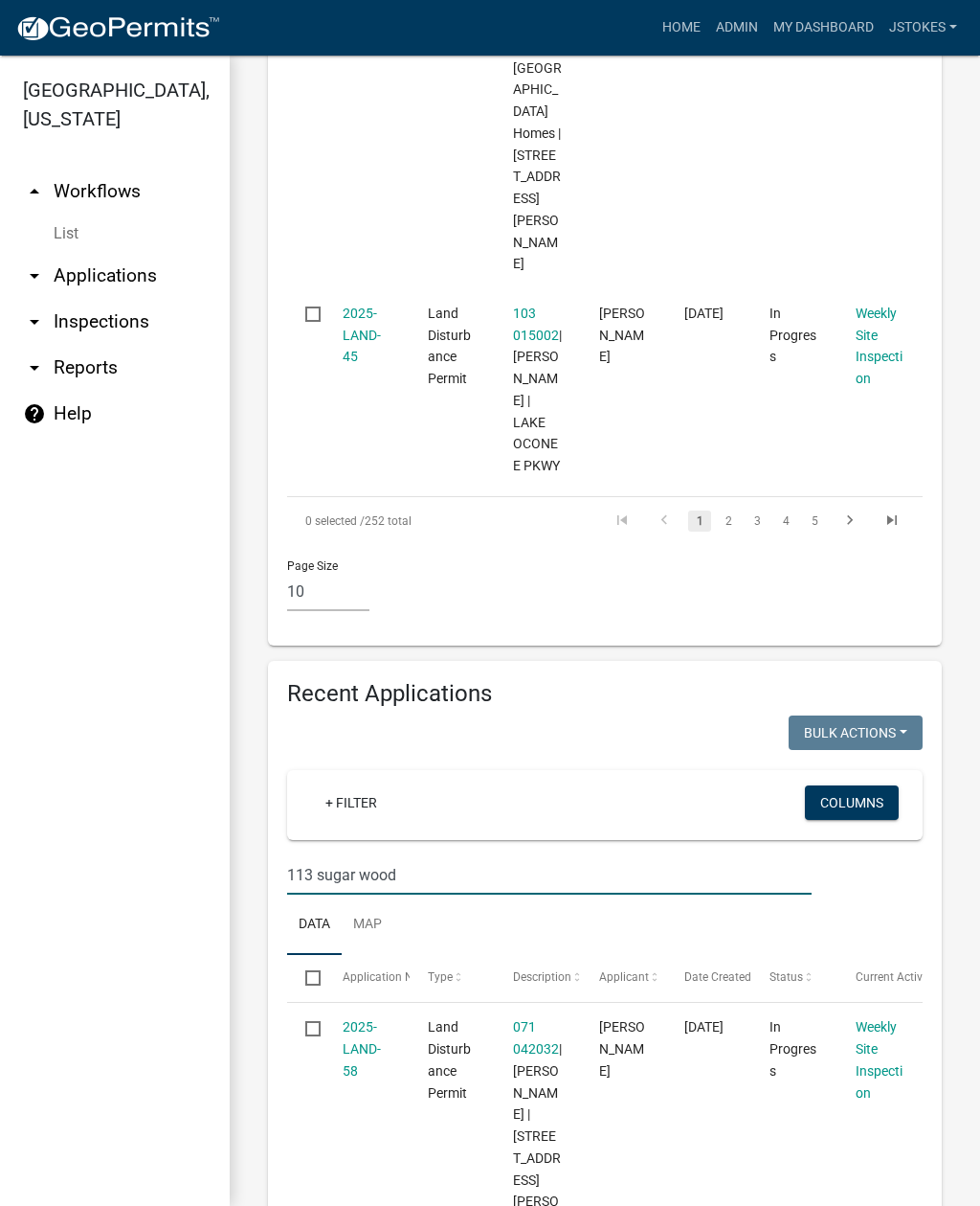
scroll to position [2604, 0]
type input "113 sugar wood"
click at [645, 1017] on div "[PERSON_NAME]" at bounding box center [623, 1050] width 48 height 65
click at [534, 1020] on link "071 042032" at bounding box center [536, 1039] width 45 height 38
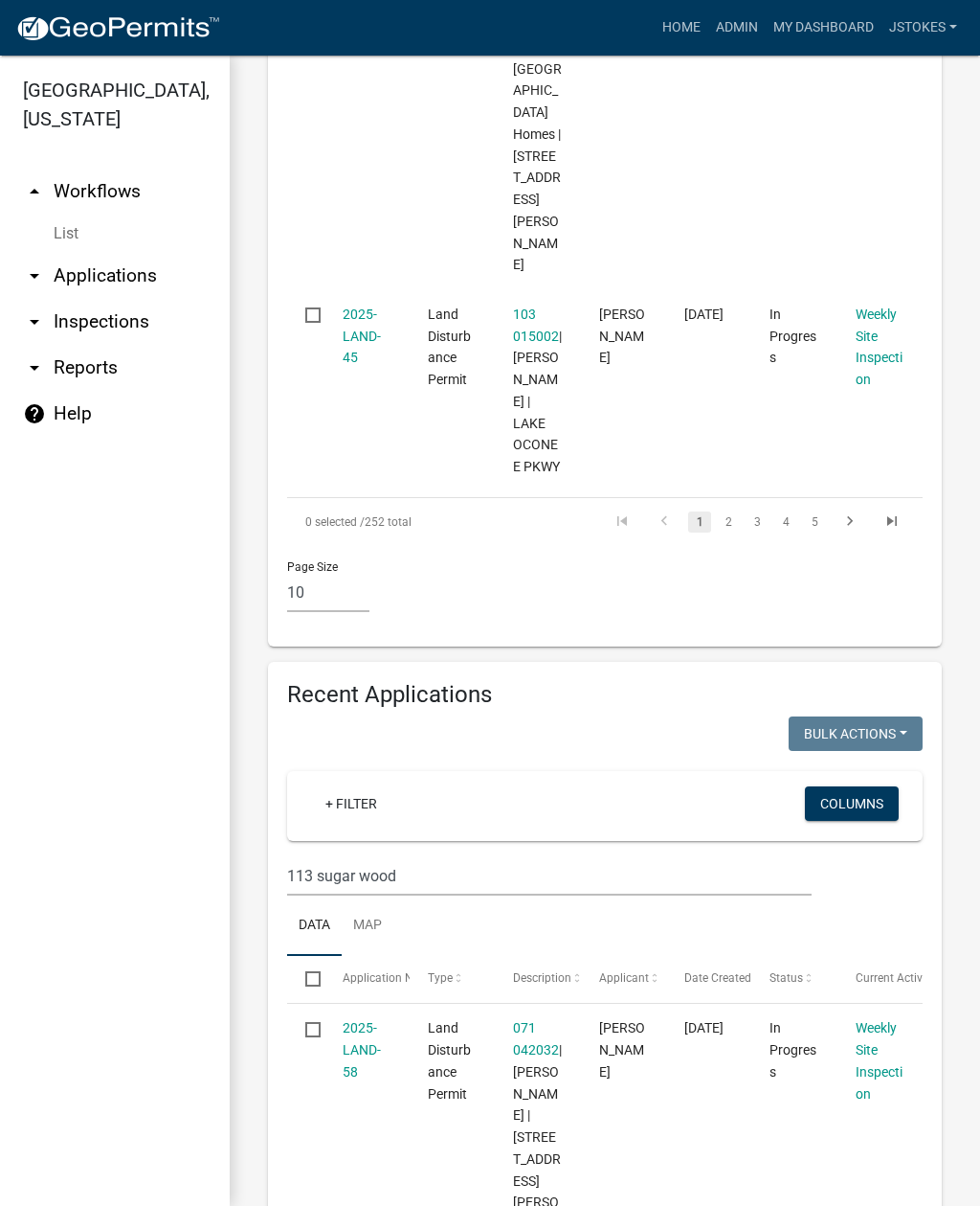
click at [864, 1020] on link "Weekly Site Inspection" at bounding box center [878, 1060] width 46 height 80
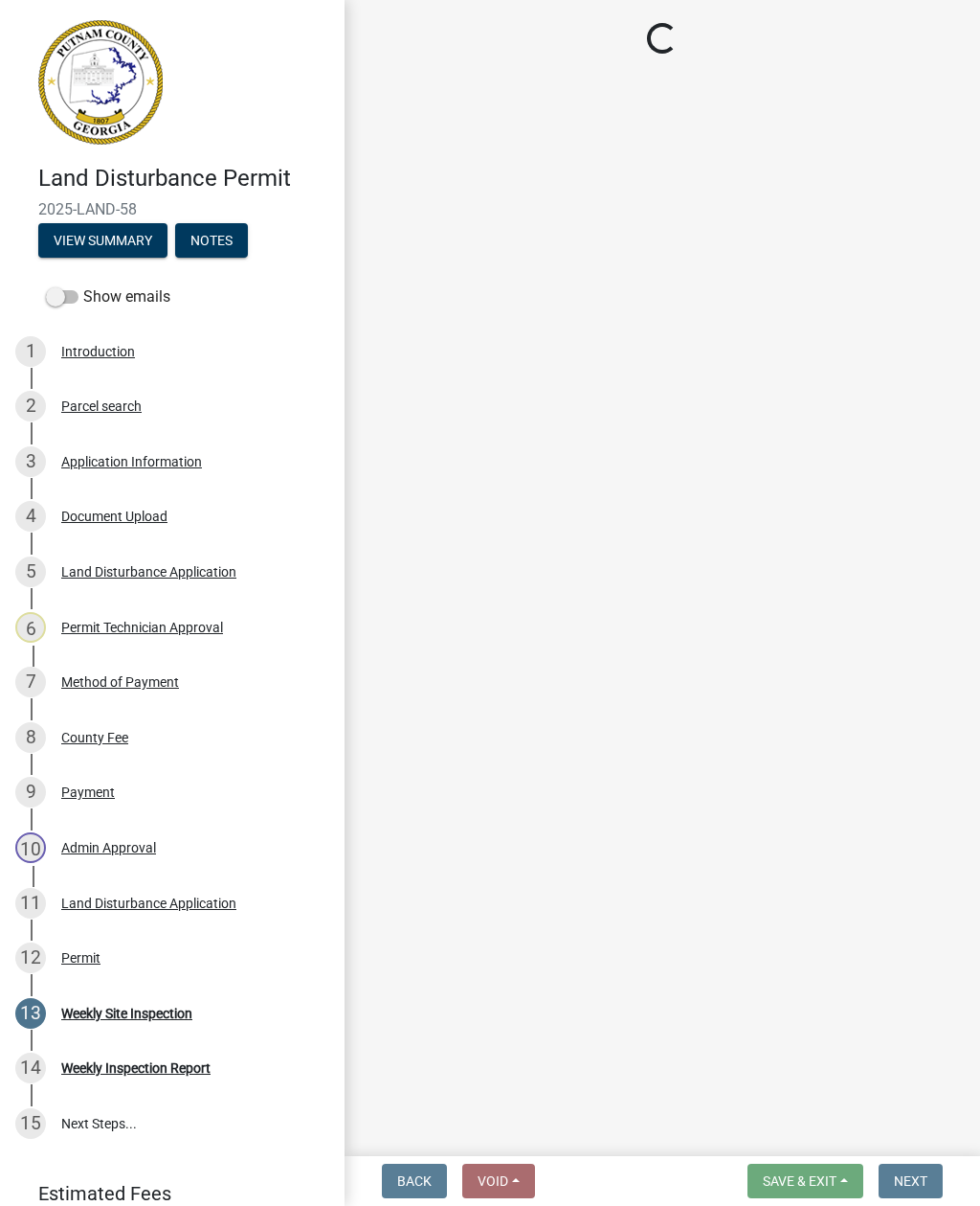
select select "af3c6edf-34d7-49be-824e-99d5d0a3954f"
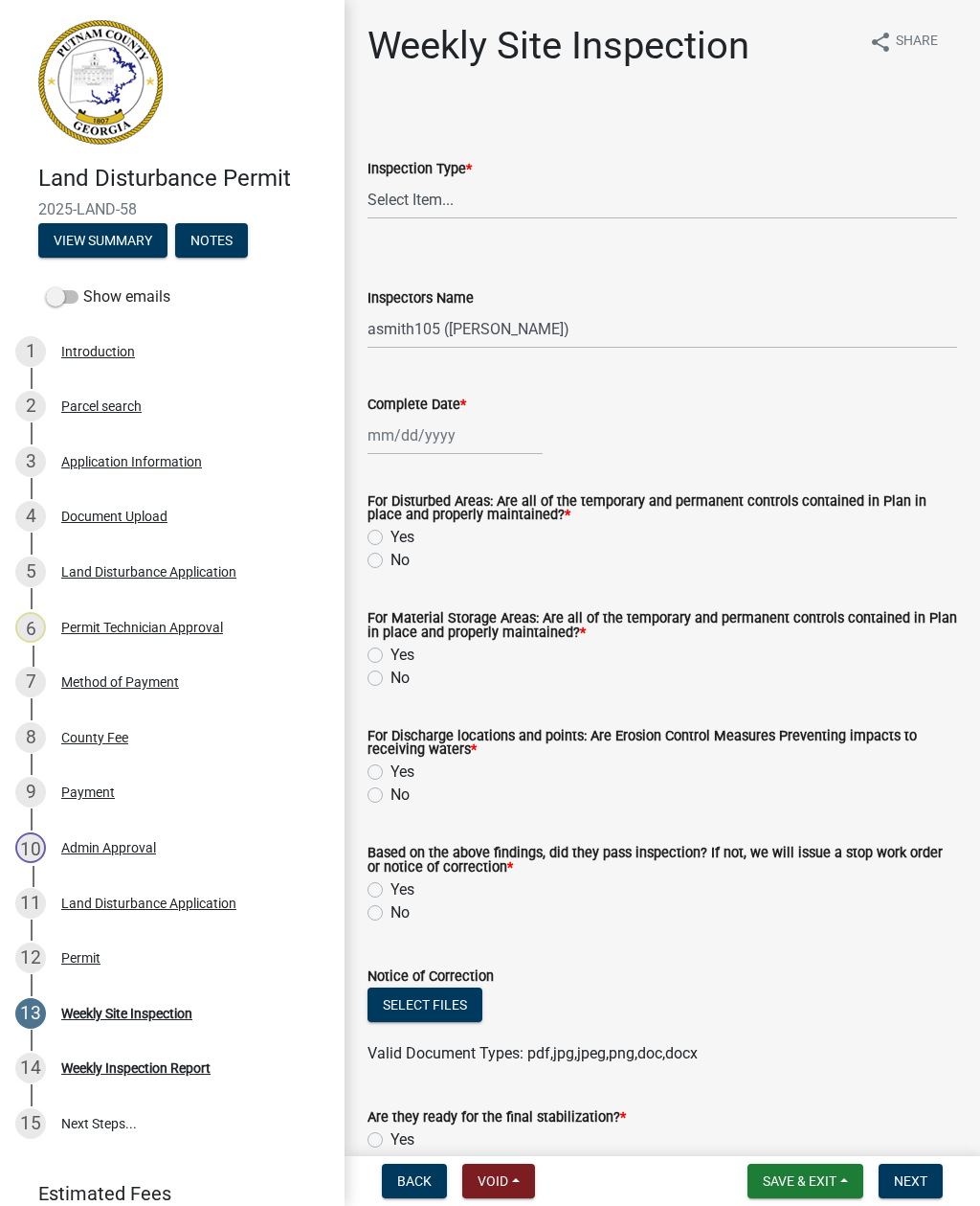
click at [100, 462] on div "Application Information" at bounding box center [132, 462] width 140 height 14
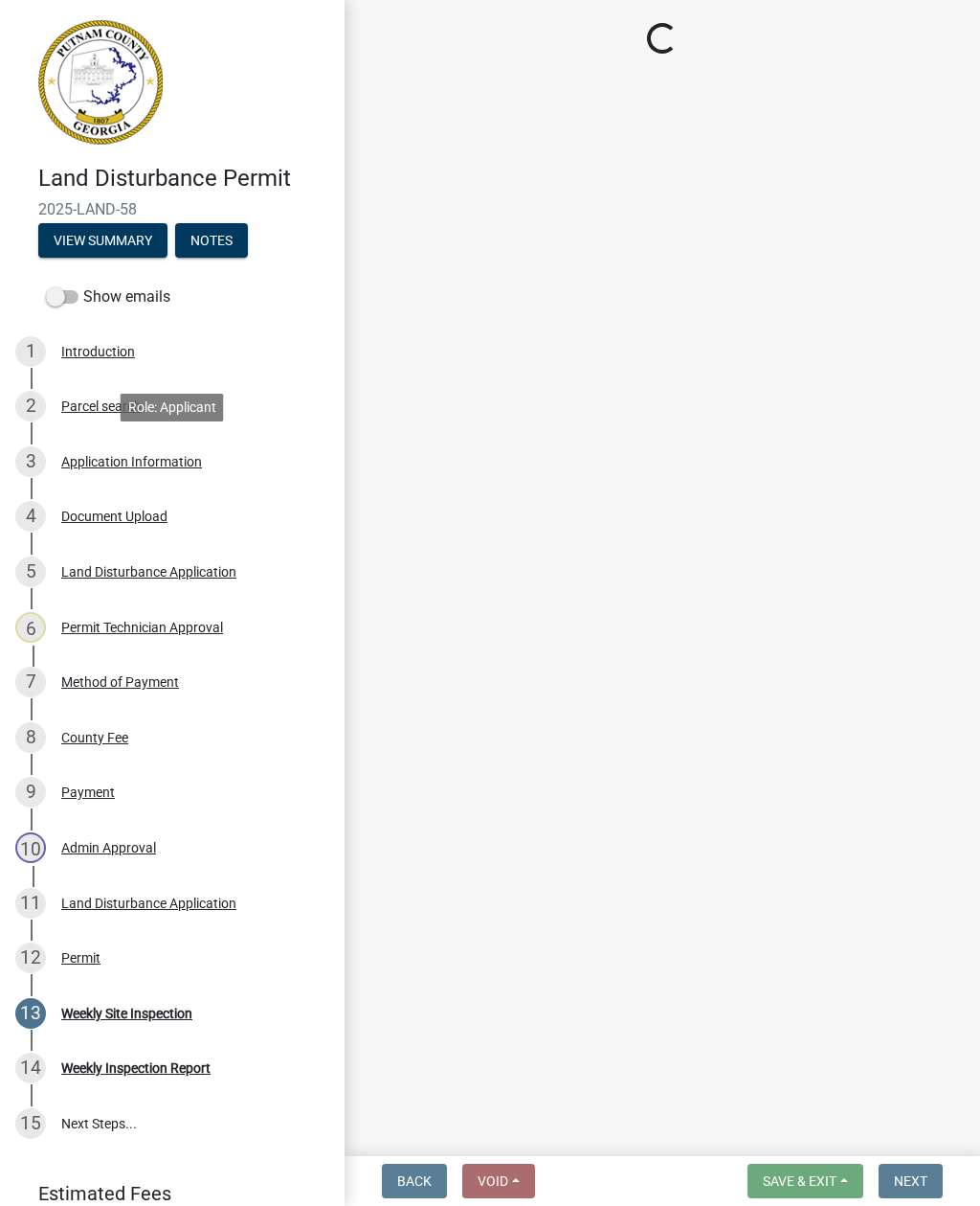
select select "a6b90f04-145f-43dc-a4e6-6d5ec8e28ec9"
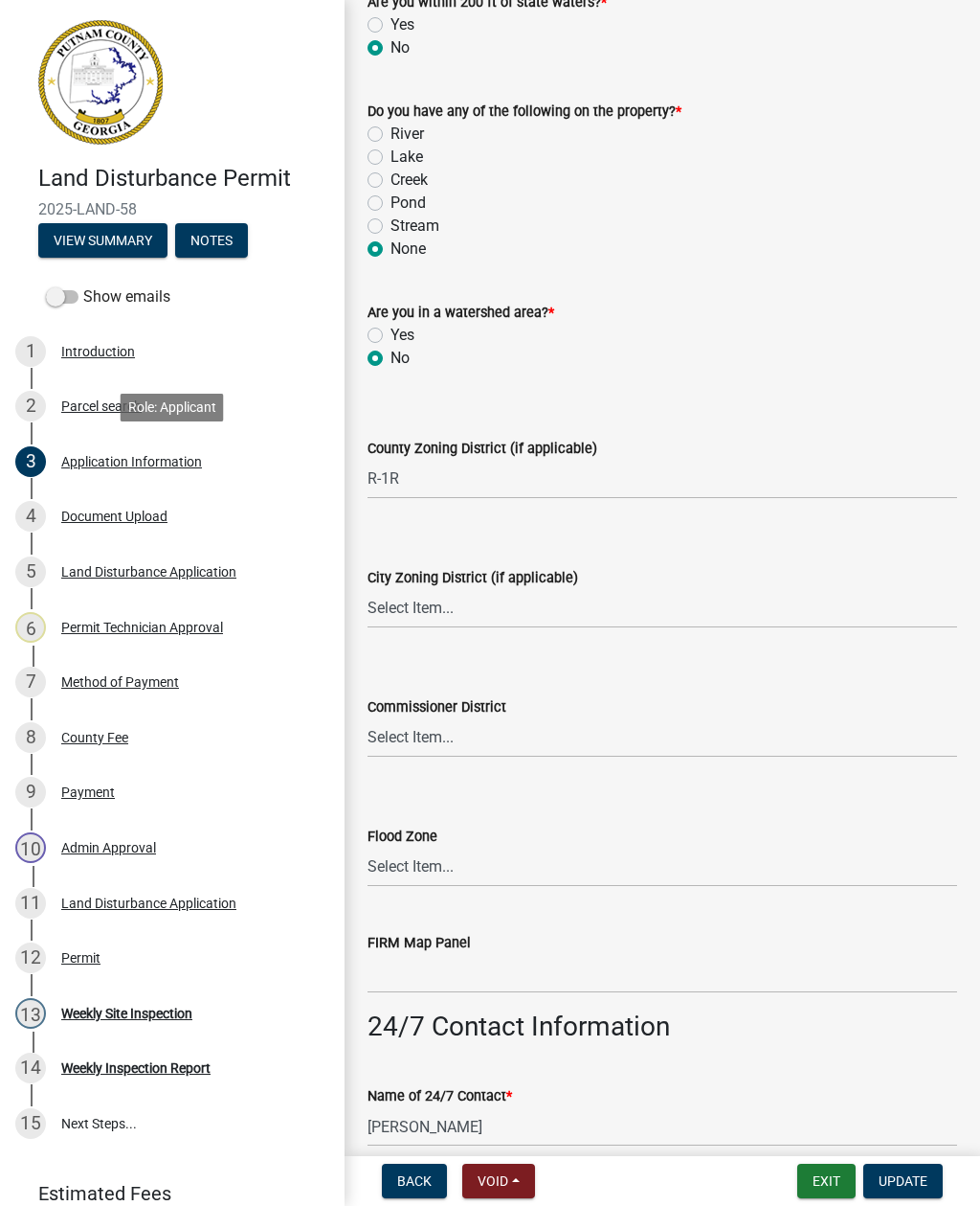
scroll to position [2114, 0]
click at [806, 1185] on button "Exit" at bounding box center [826, 1180] width 58 height 35
